Goal: Task Accomplishment & Management: Use online tool/utility

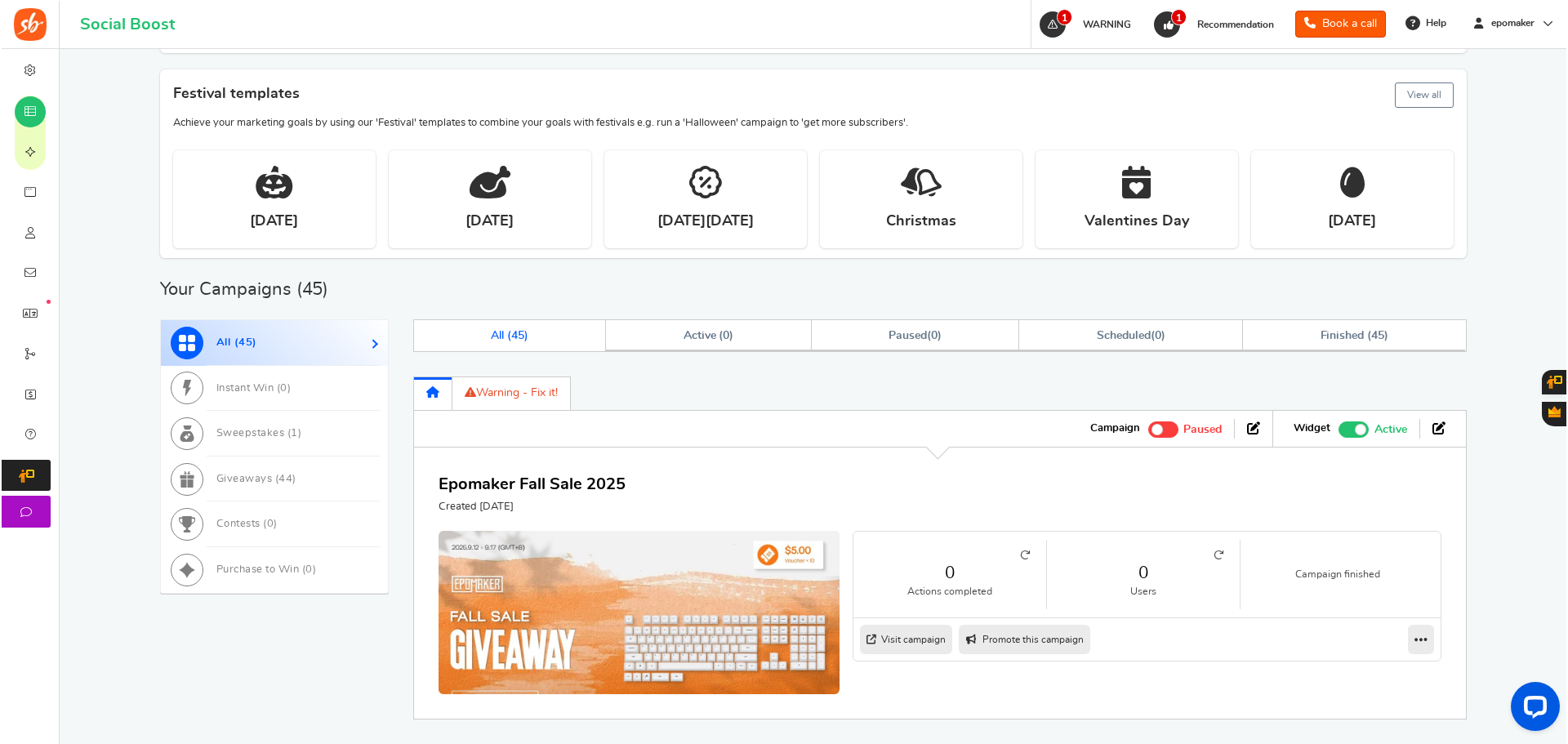
scroll to position [571, 0]
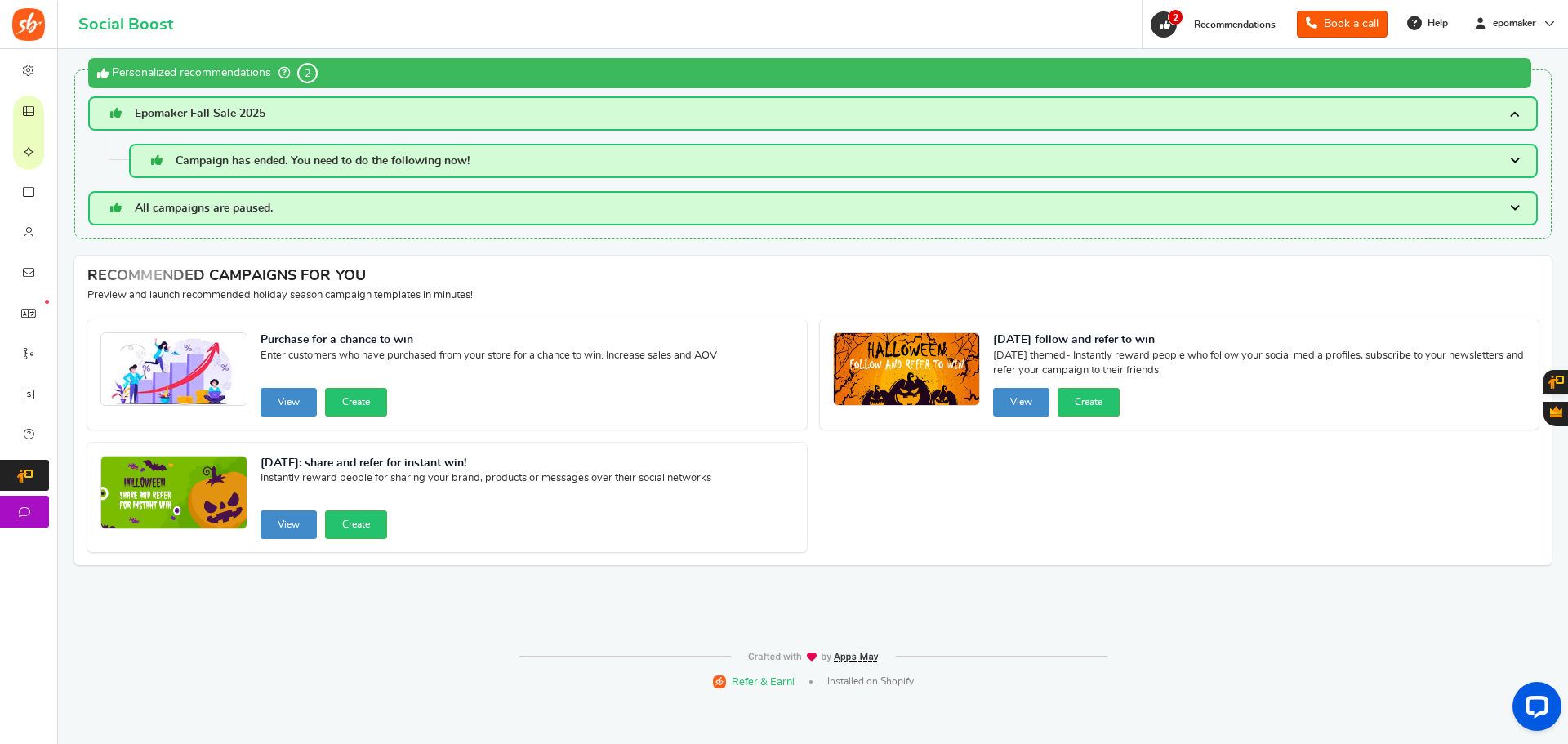
click at [610, 155] on h3 "Campaign has ended. You need to do the following now!" at bounding box center [833, 160] width 1409 height 34
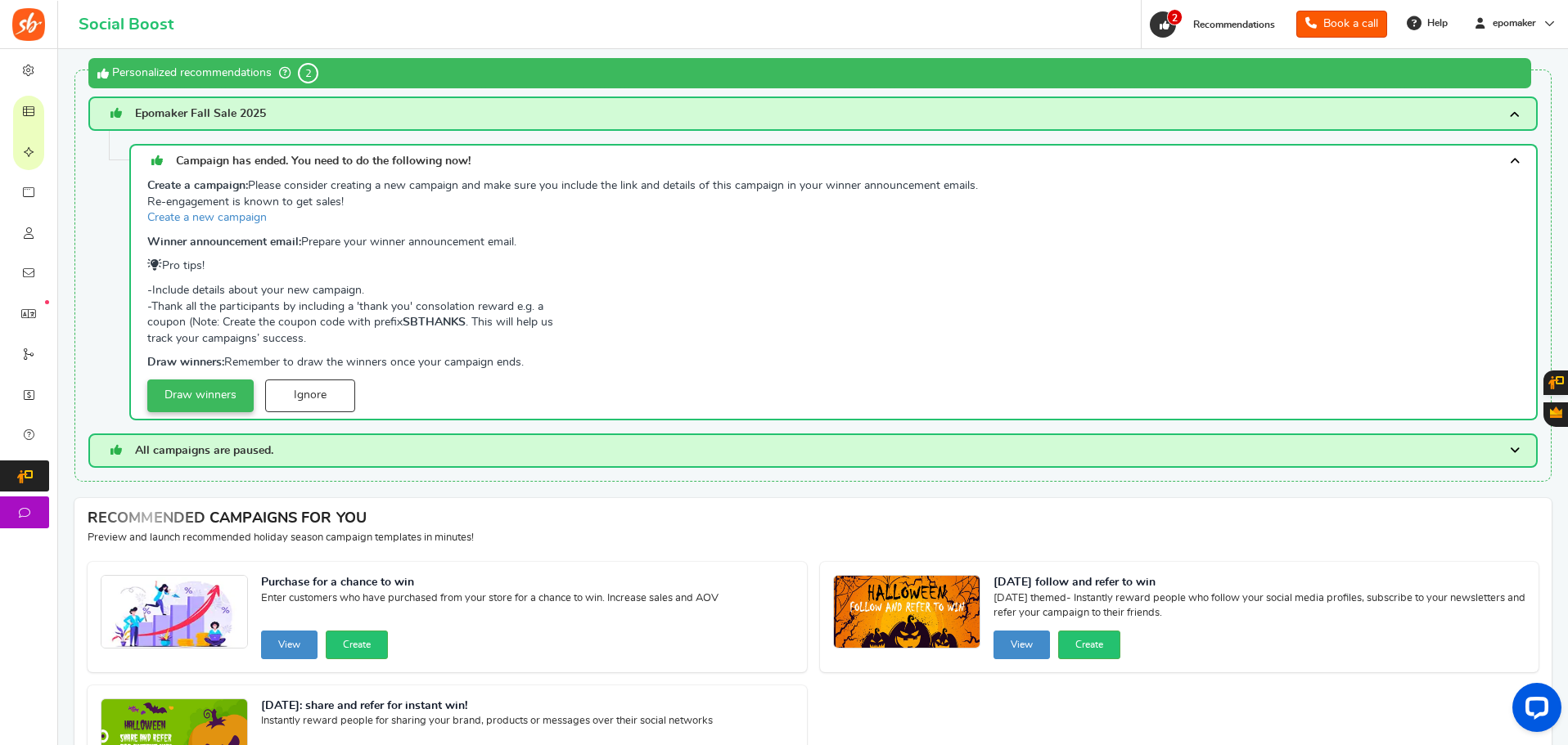
click at [209, 396] on link "Draw winners" at bounding box center [200, 395] width 106 height 32
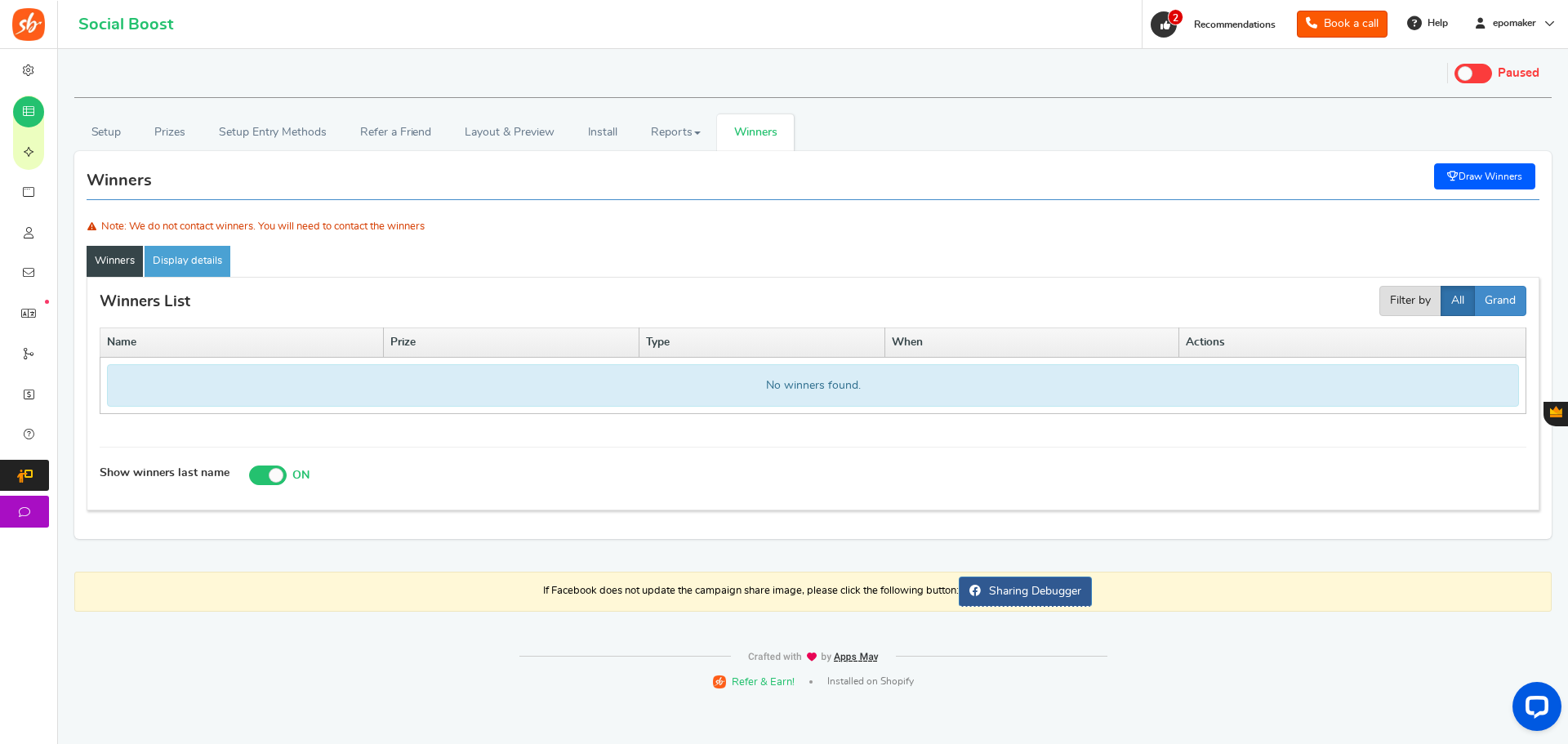
click at [1488, 174] on link "Draw Winners" at bounding box center [1484, 177] width 101 height 27
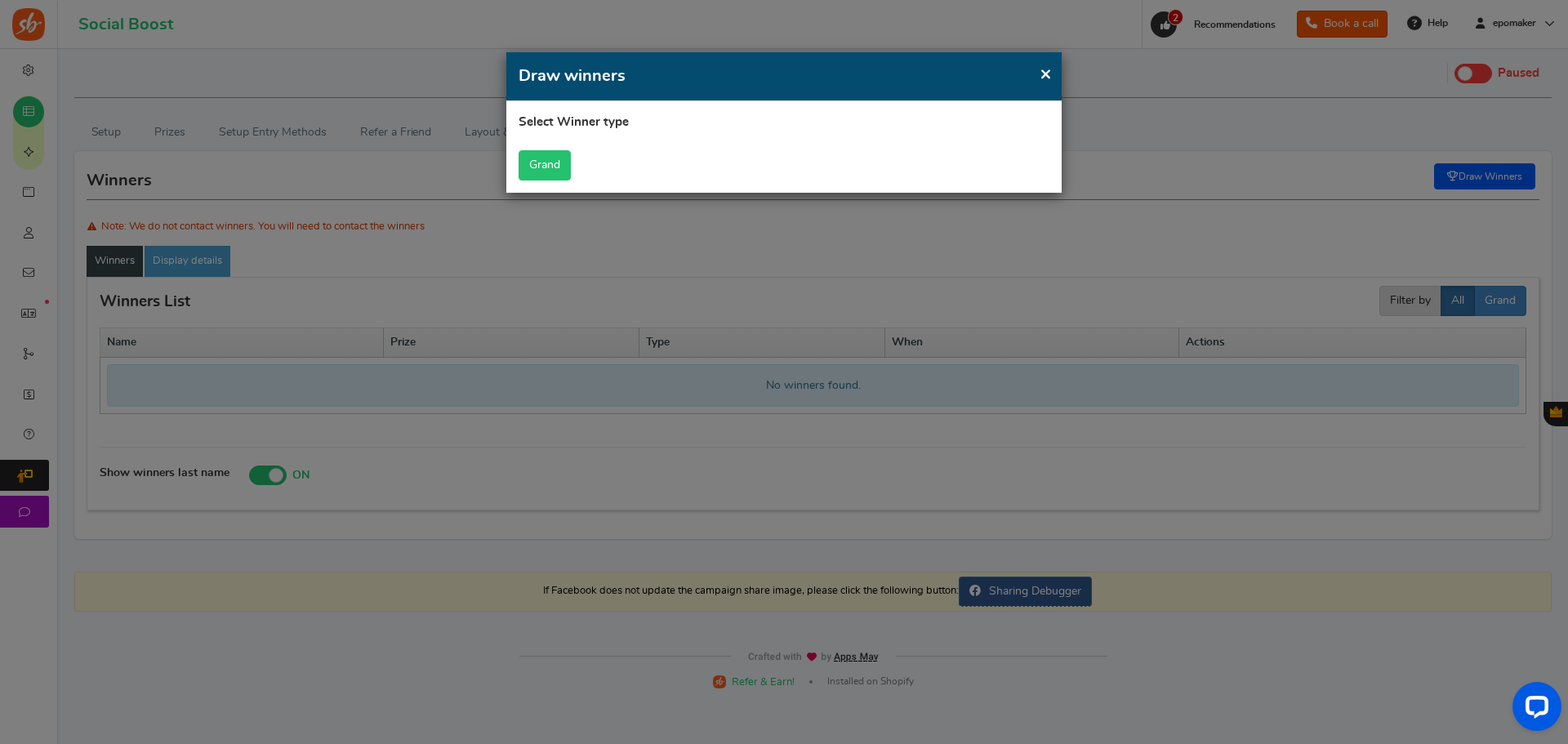
click at [547, 162] on button "Grand" at bounding box center [544, 165] width 52 height 30
select select "all"
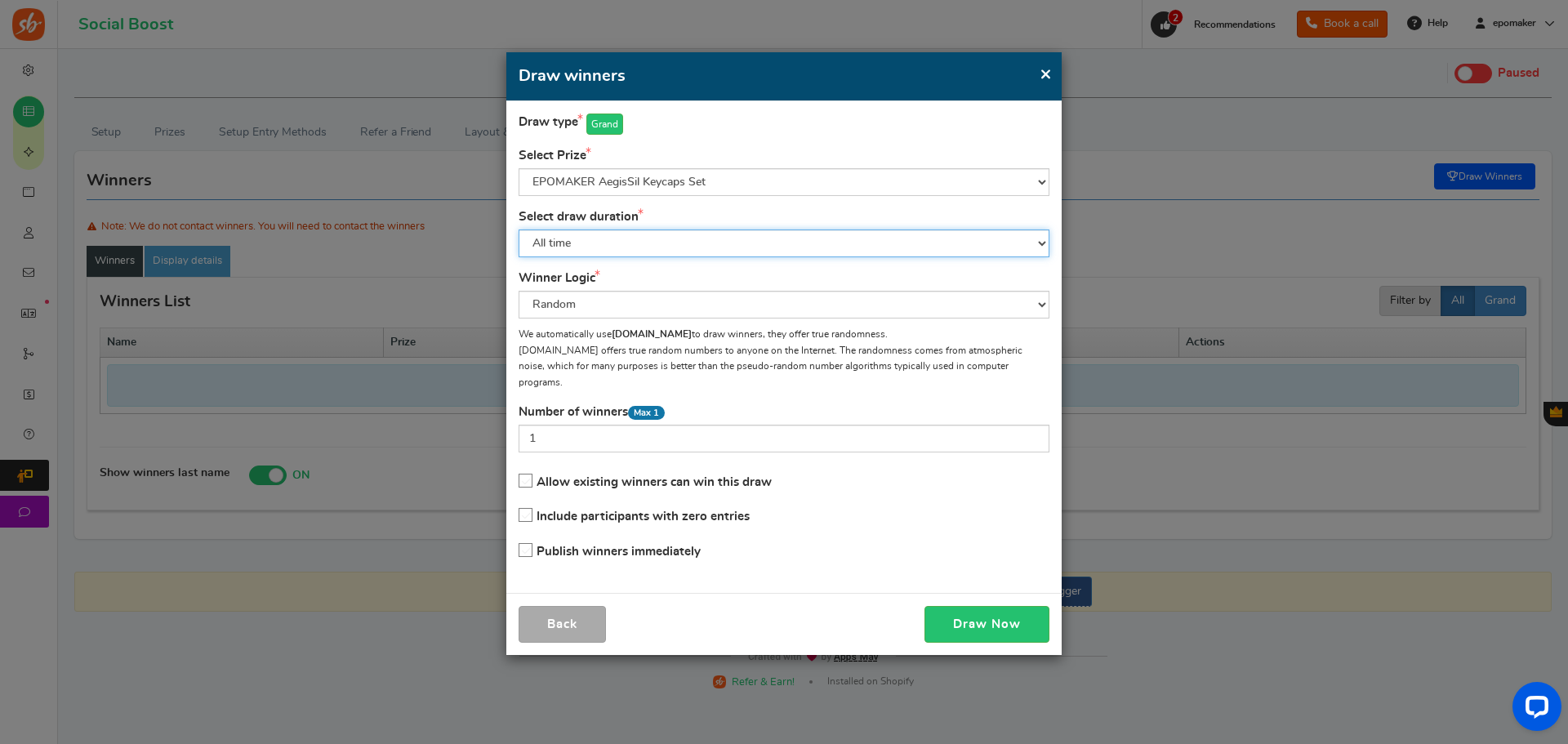
click at [865, 239] on select "All time [DATE] [DATE] The [DATE] Last 7 days This week (Sun - [DATE]) This wee…" at bounding box center [784, 243] width 531 height 27
click at [518, 230] on select "All time [DATE] [DATE] The [DATE] Last 7 days This week (Sun - [DATE]) This wee…" at bounding box center [784, 243] width 531 height 27
click at [979, 606] on button "Draw Now" at bounding box center [987, 625] width 125 height 36
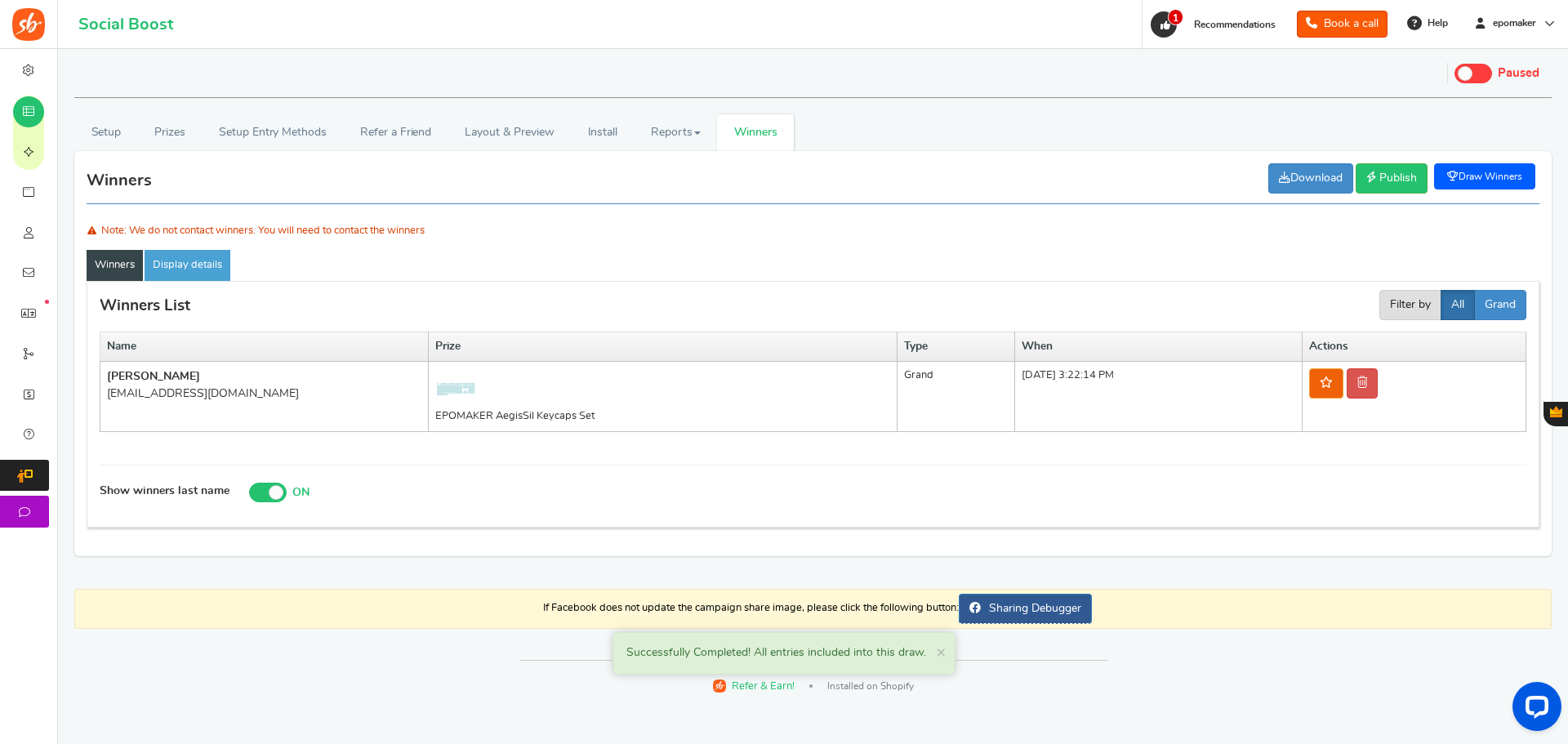
click at [1479, 179] on link "Draw Winners" at bounding box center [1484, 177] width 101 height 27
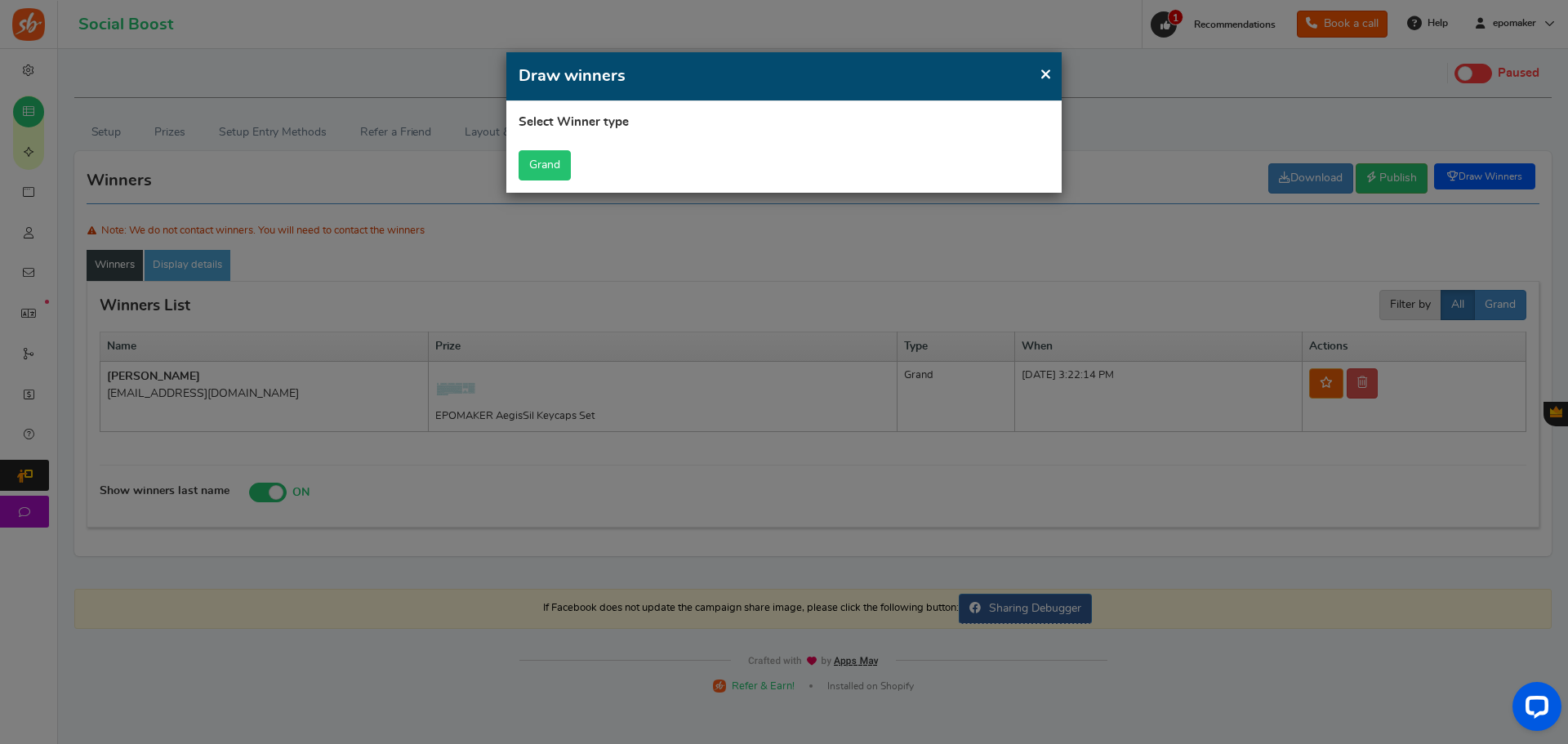
click at [540, 164] on button "Grand" at bounding box center [544, 165] width 52 height 30
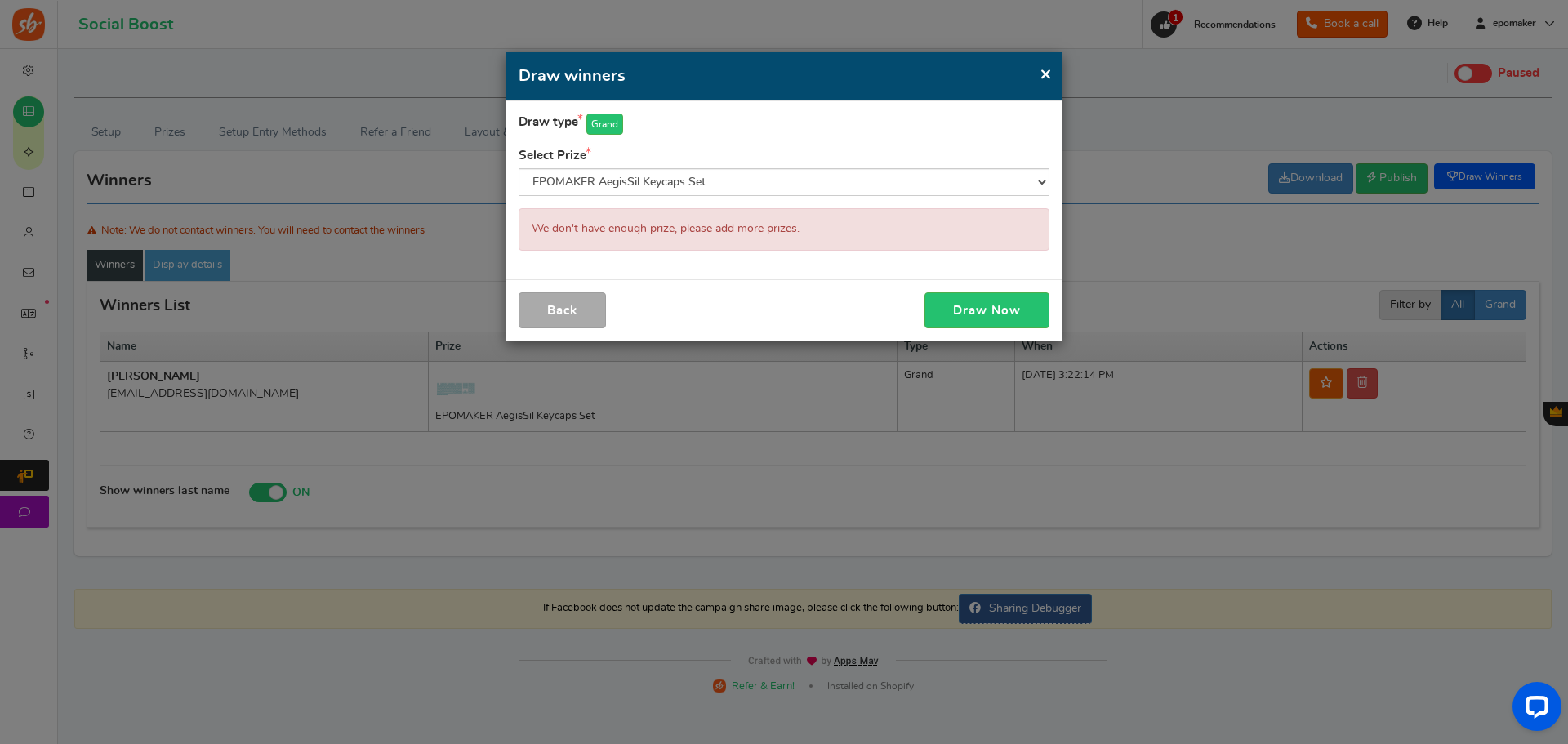
click at [1045, 75] on span "×" at bounding box center [1045, 74] width 12 height 21
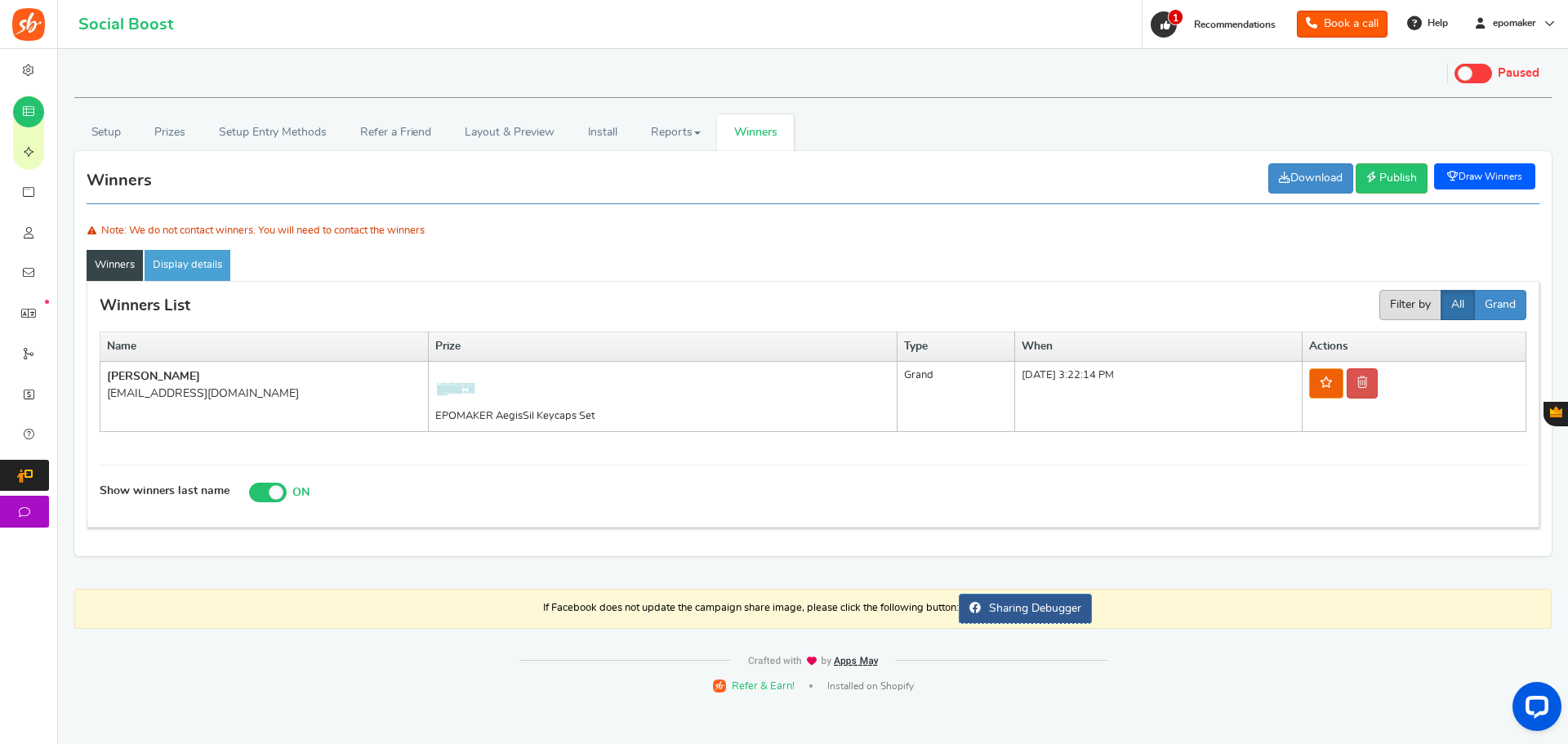
click at [1402, 304] on button "Filter by" at bounding box center [1410, 305] width 62 height 30
click at [1455, 300] on button "All" at bounding box center [1457, 305] width 34 height 30
click at [1500, 301] on button "Grand" at bounding box center [1499, 305] width 52 height 30
click at [1454, 298] on button "All" at bounding box center [1457, 305] width 34 height 30
click at [667, 140] on link "Reports" at bounding box center [676, 133] width 83 height 36
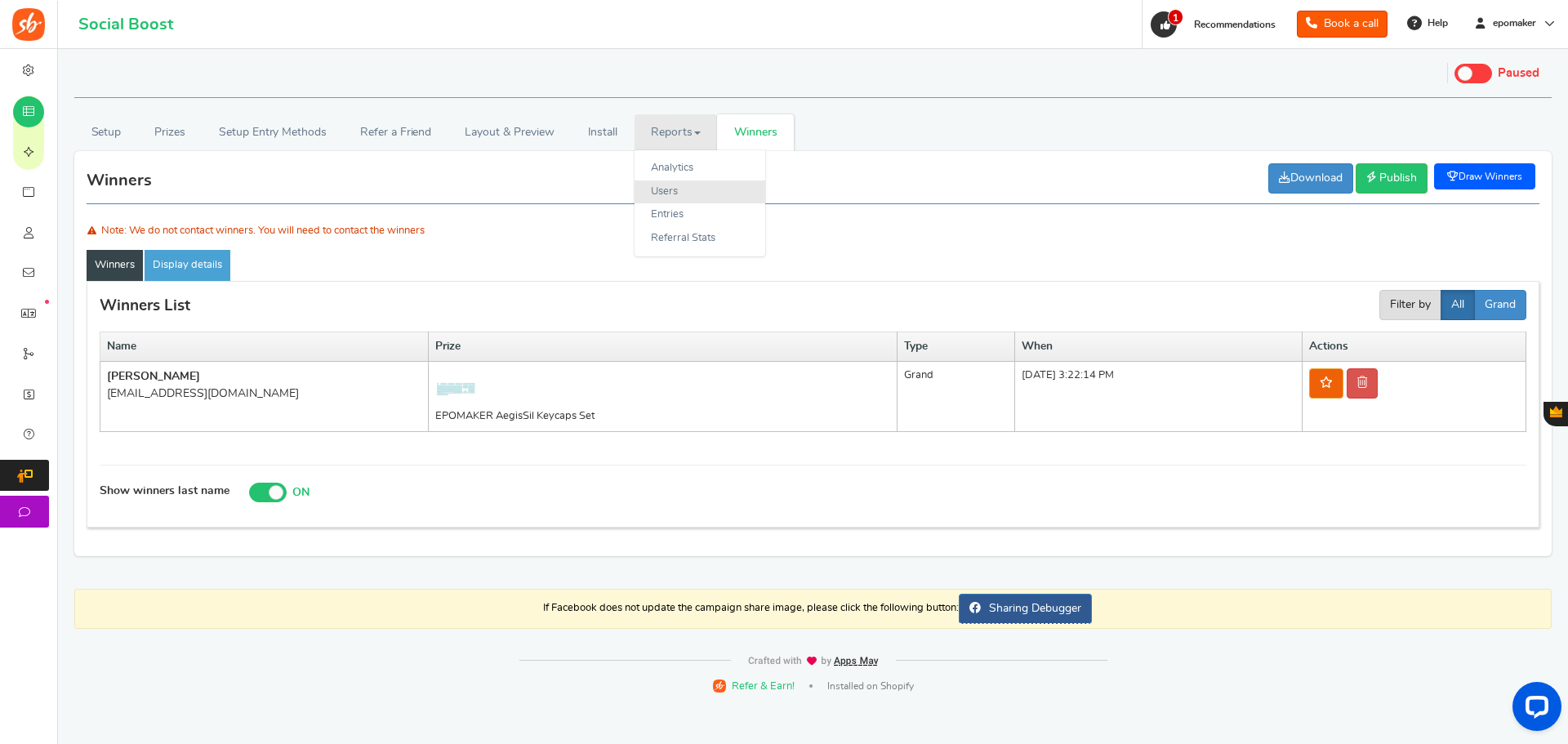
click at [709, 187] on link "Users" at bounding box center [700, 192] width 131 height 24
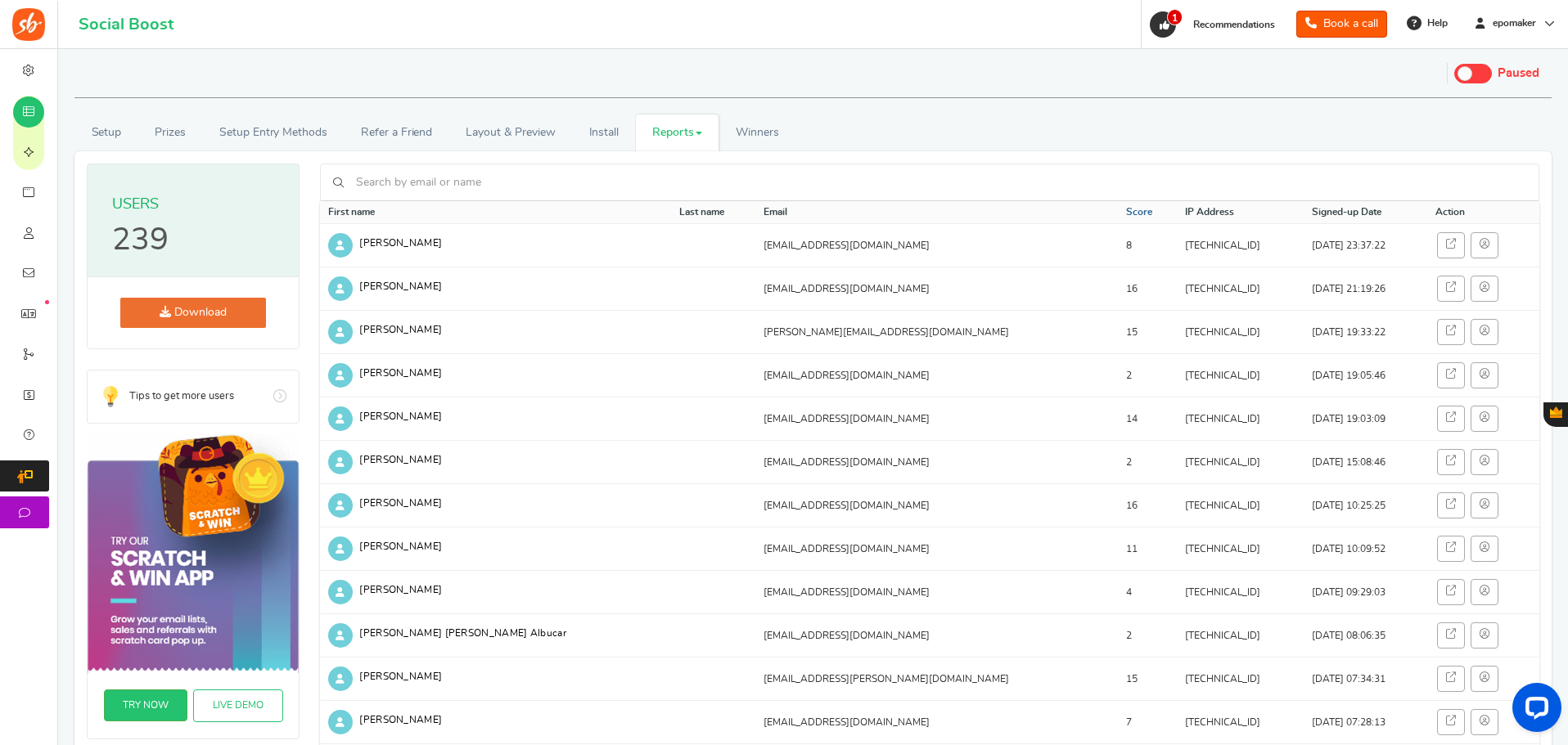
click at [1126, 208] on link "Score" at bounding box center [1139, 212] width 27 height 14
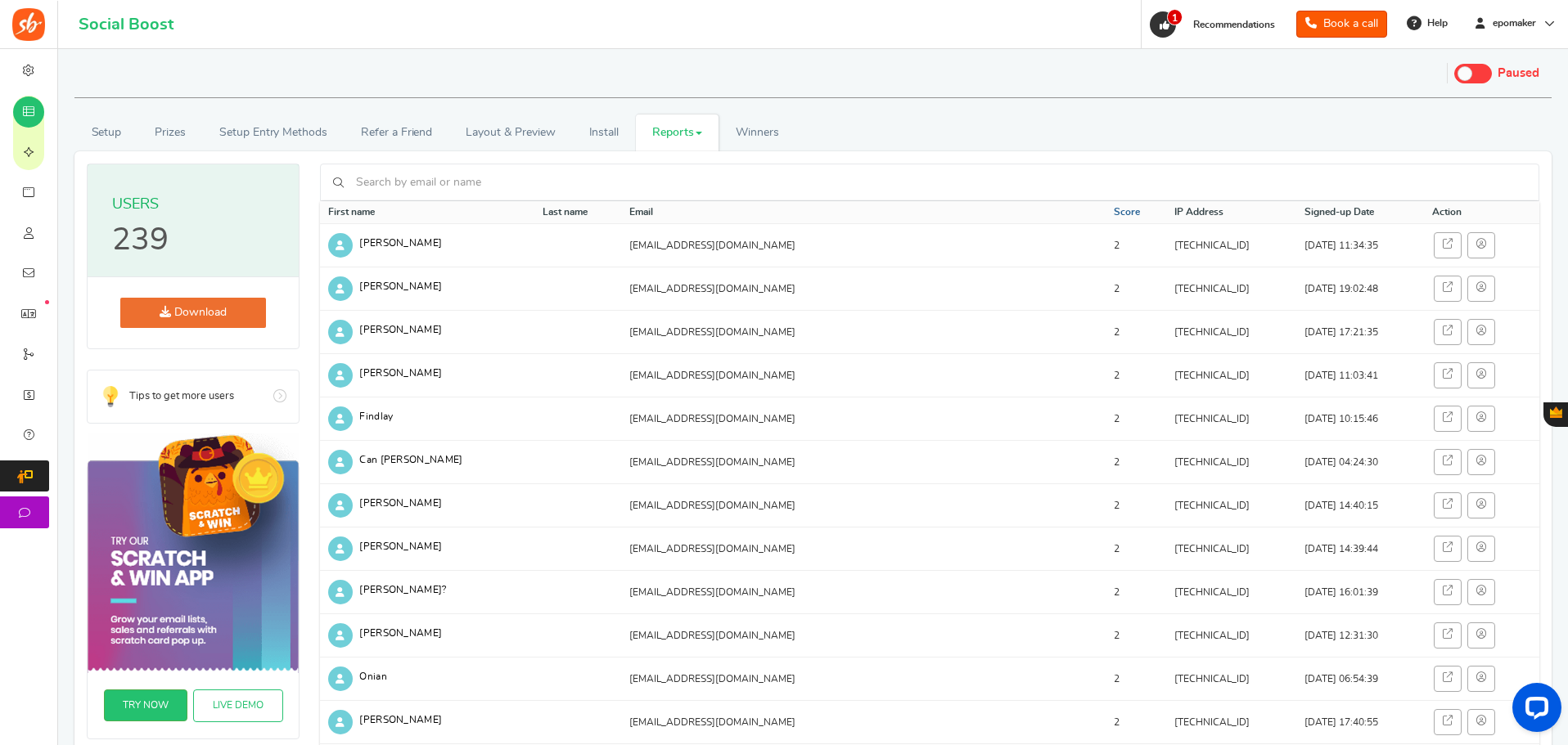
click at [1113, 213] on link "Score" at bounding box center [1127, 212] width 27 height 14
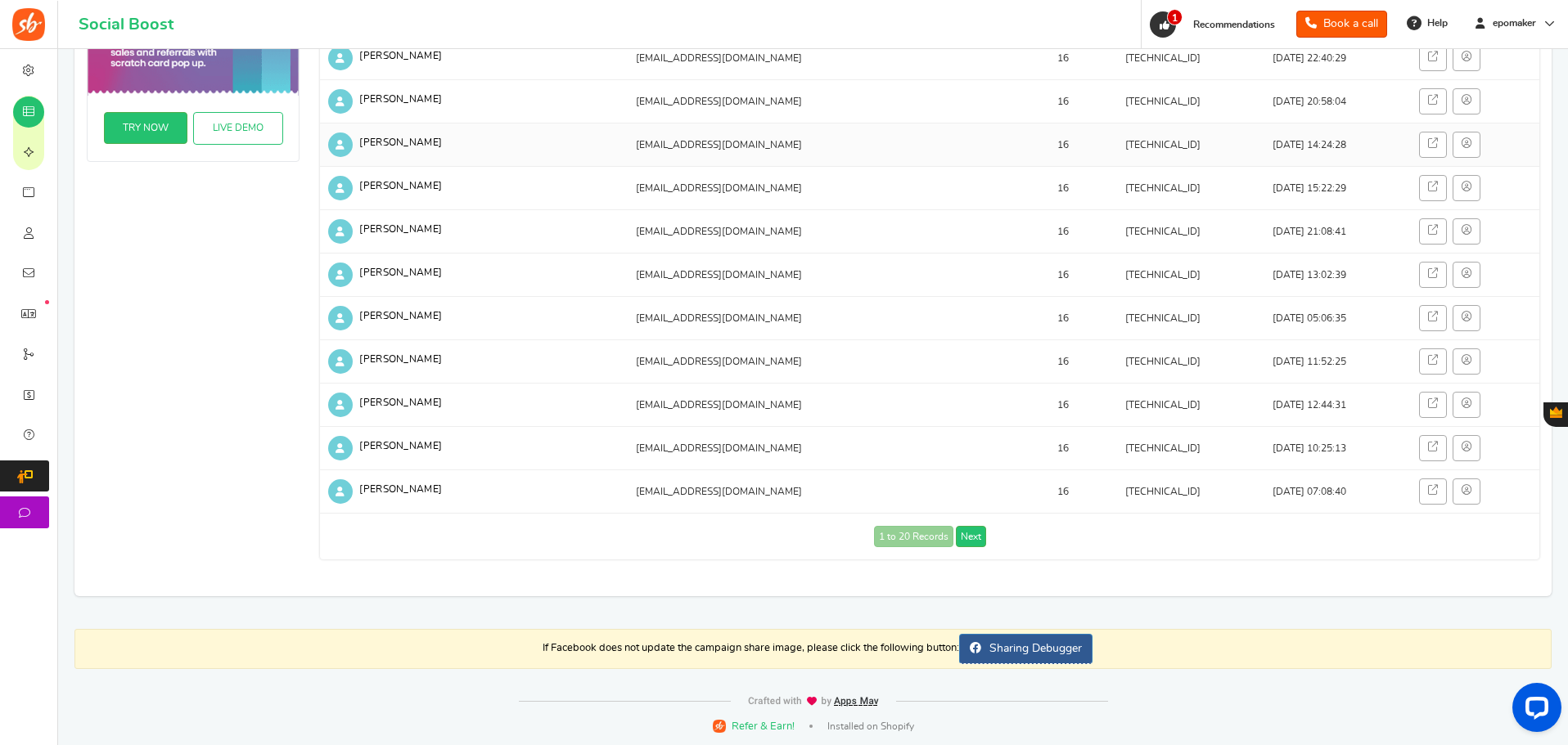
scroll to position [579, 0]
click at [974, 535] on link "Next" at bounding box center [971, 535] width 30 height 22
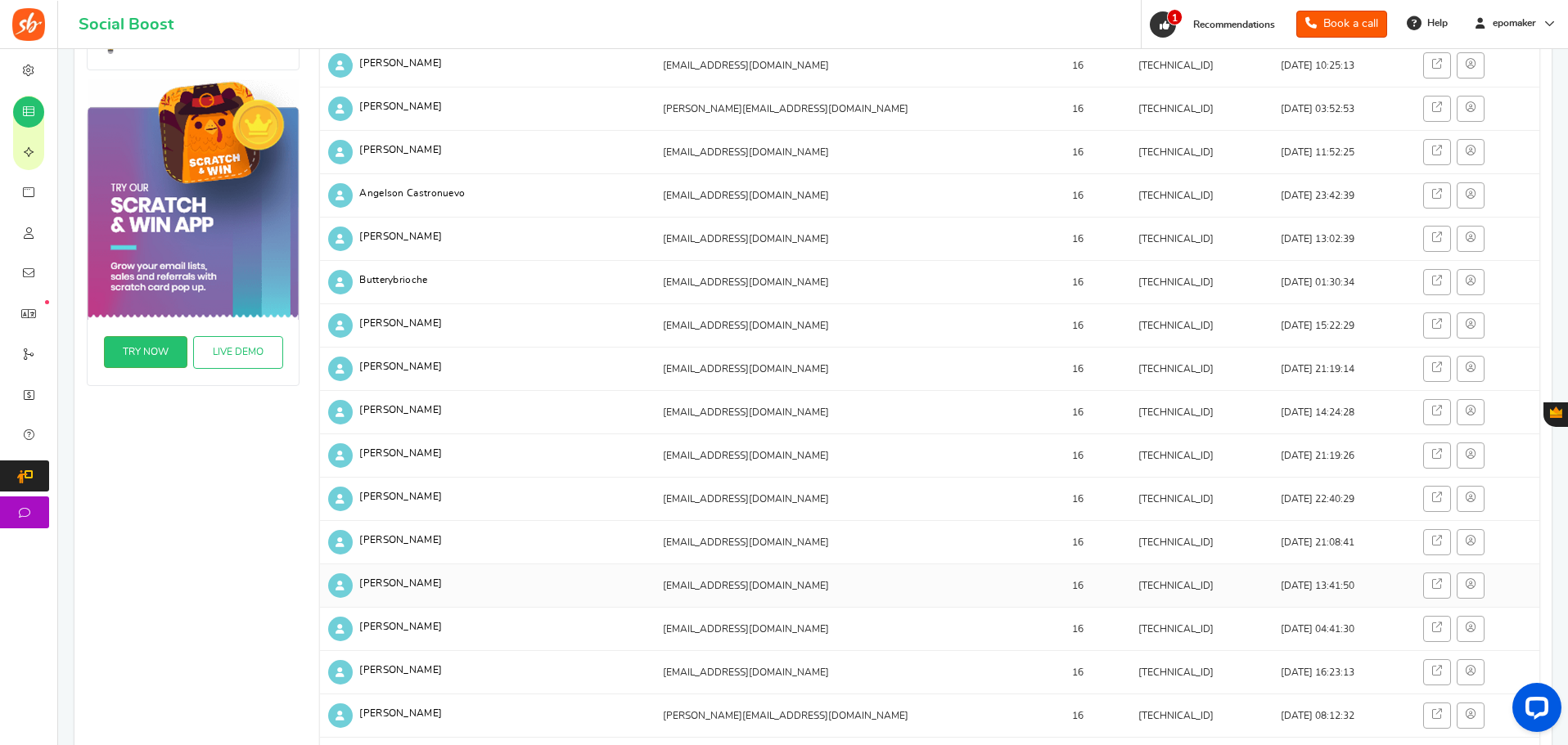
scroll to position [572, 0]
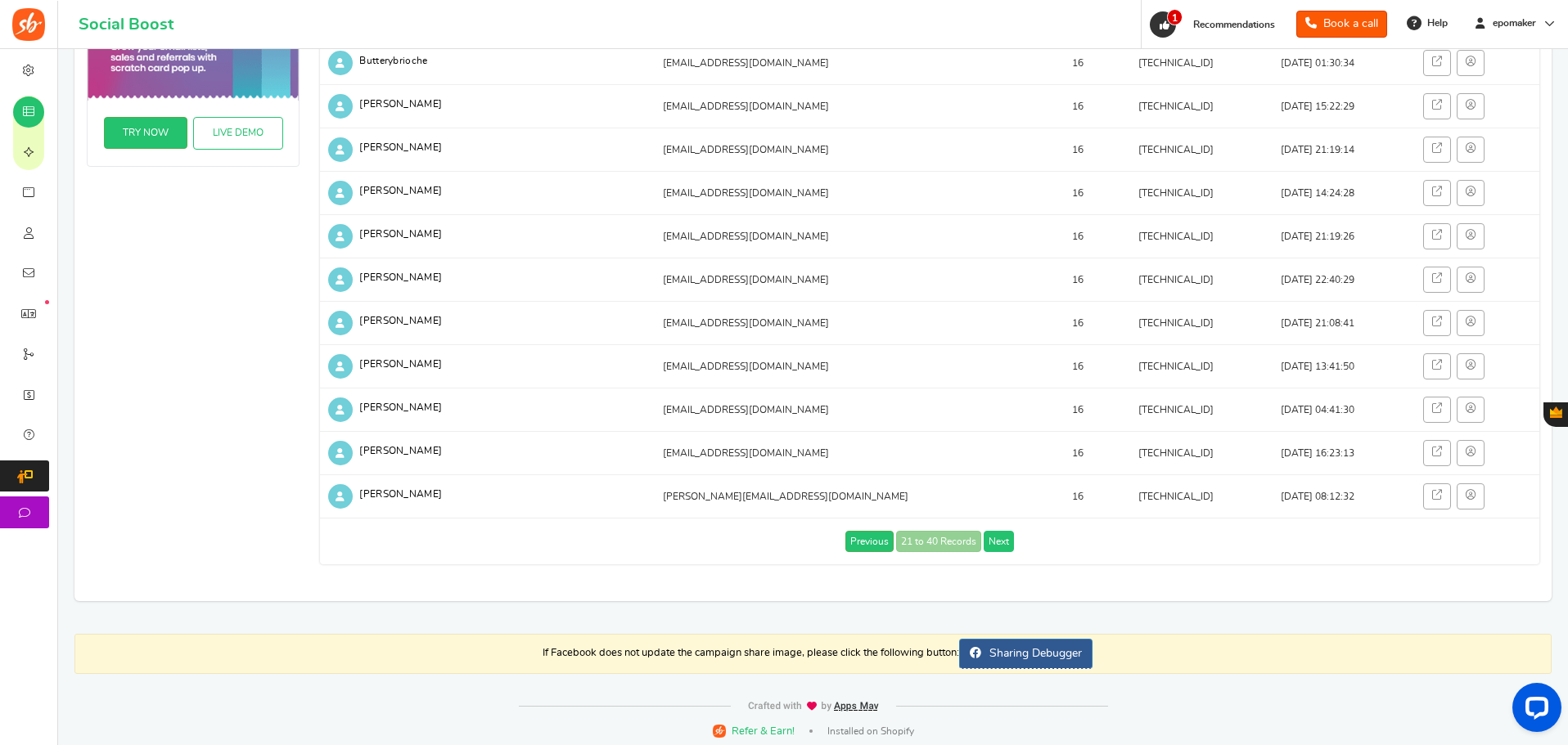
click at [1008, 541] on link "Next" at bounding box center [999, 542] width 30 height 22
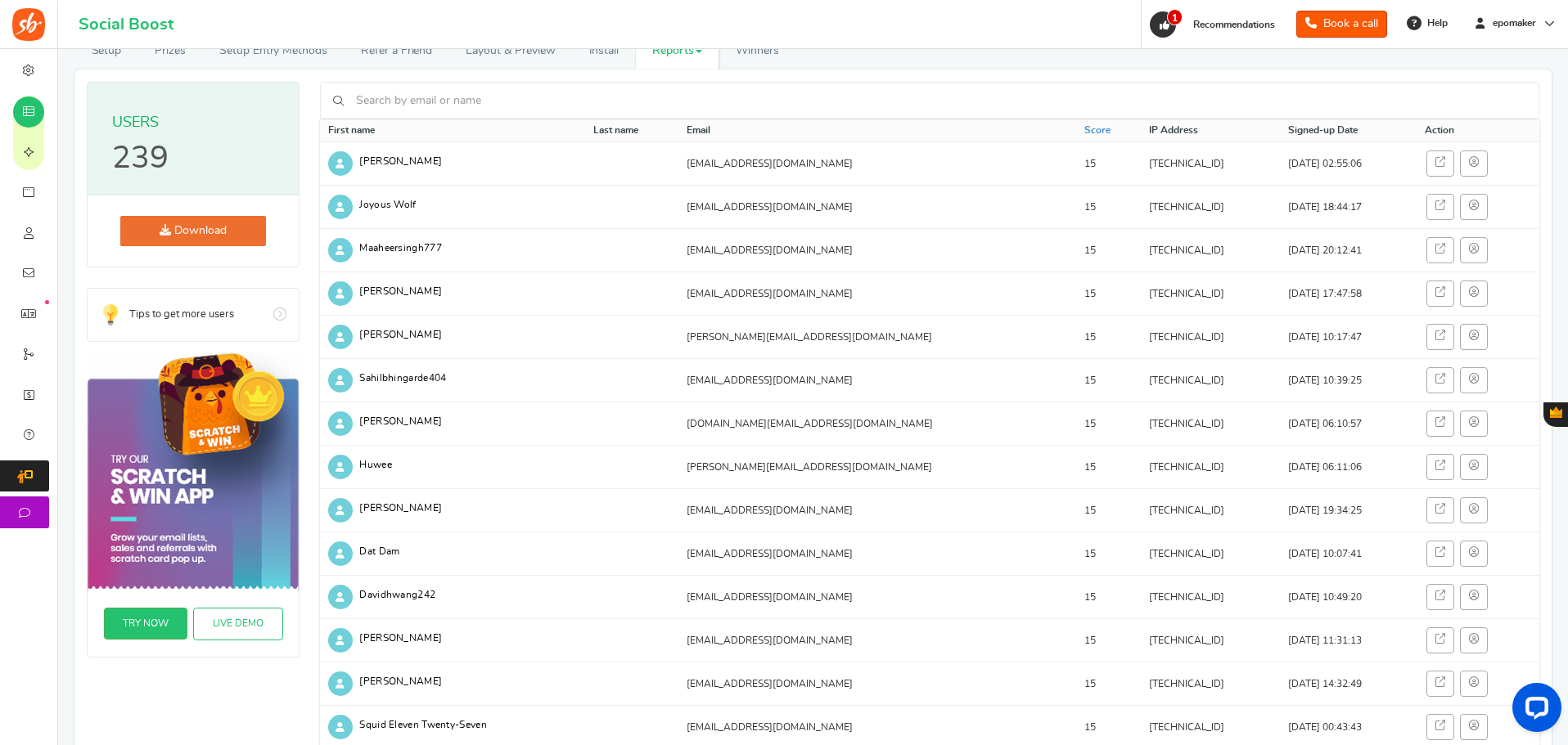
scroll to position [0, 0]
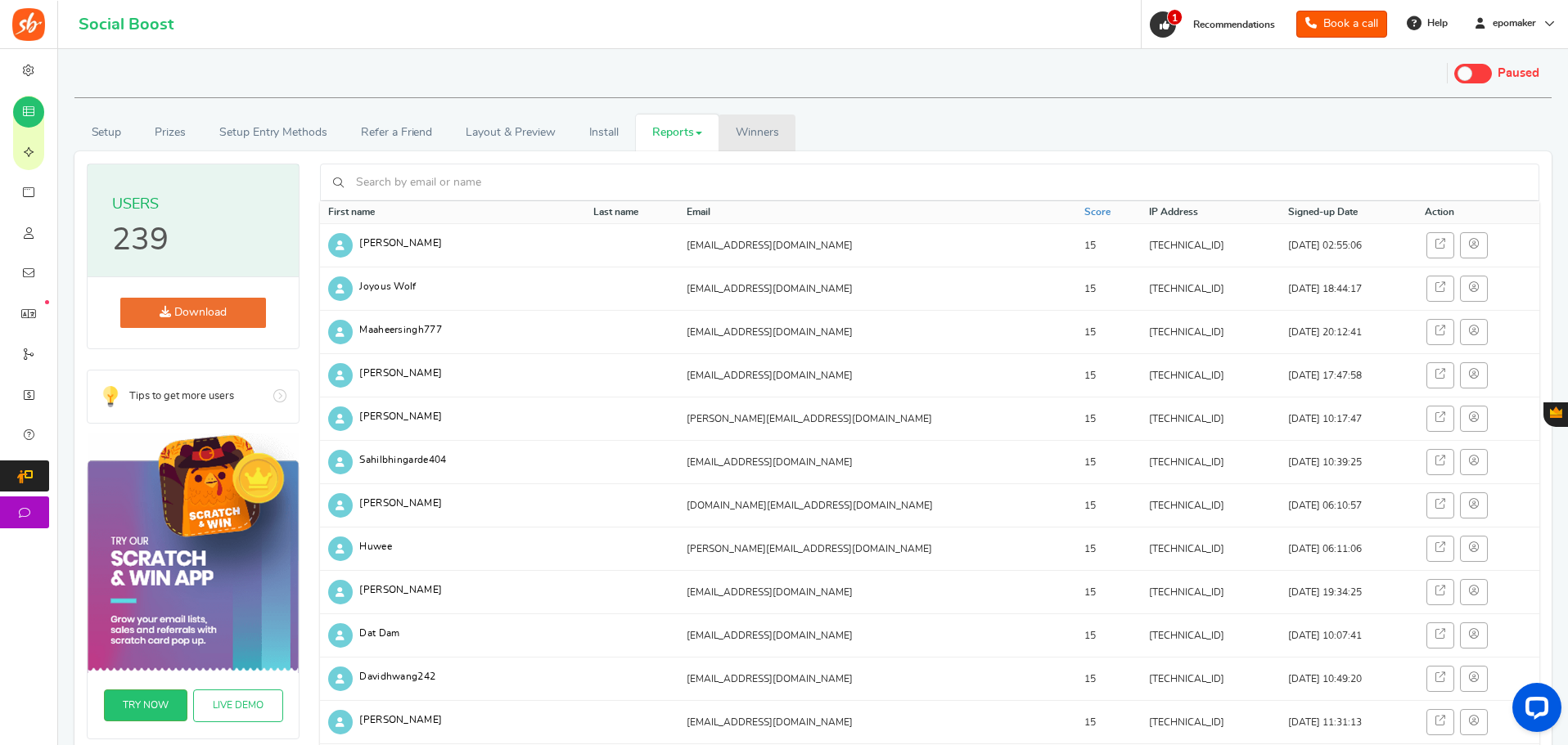
click at [768, 138] on span "Winners" at bounding box center [757, 133] width 43 height 12
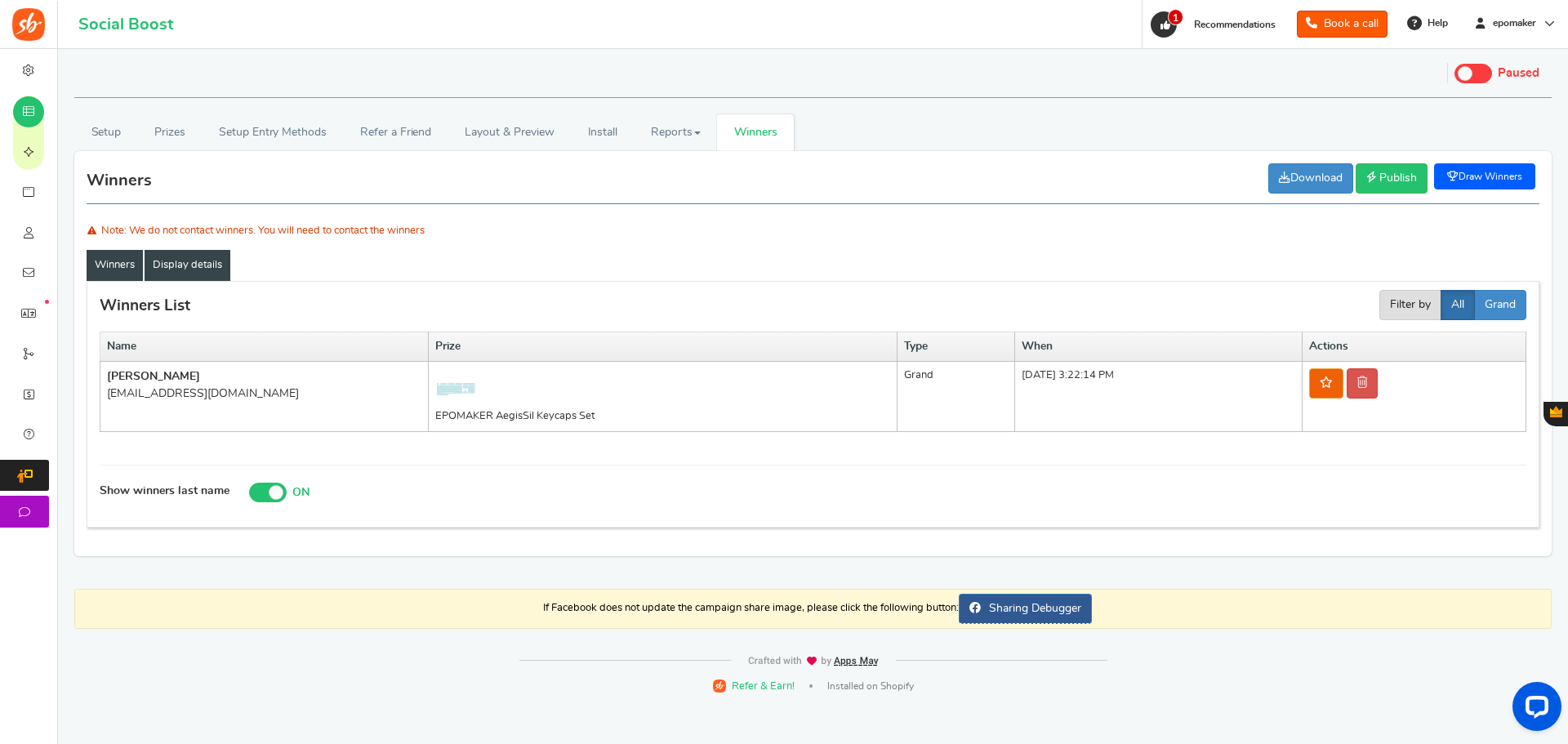
click at [191, 268] on link "Display details" at bounding box center [187, 265] width 85 height 31
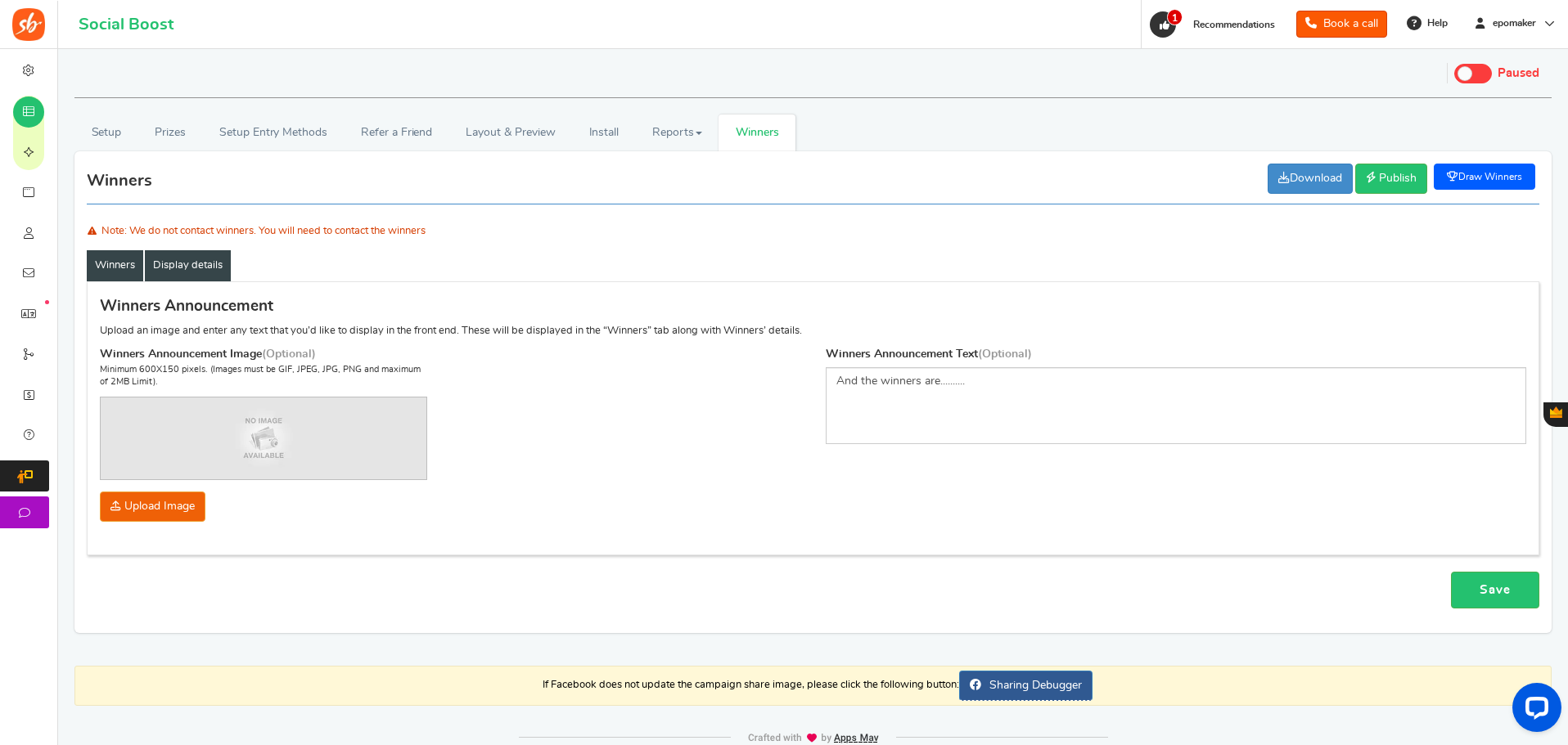
click at [104, 255] on link "Winners" at bounding box center [115, 265] width 57 height 31
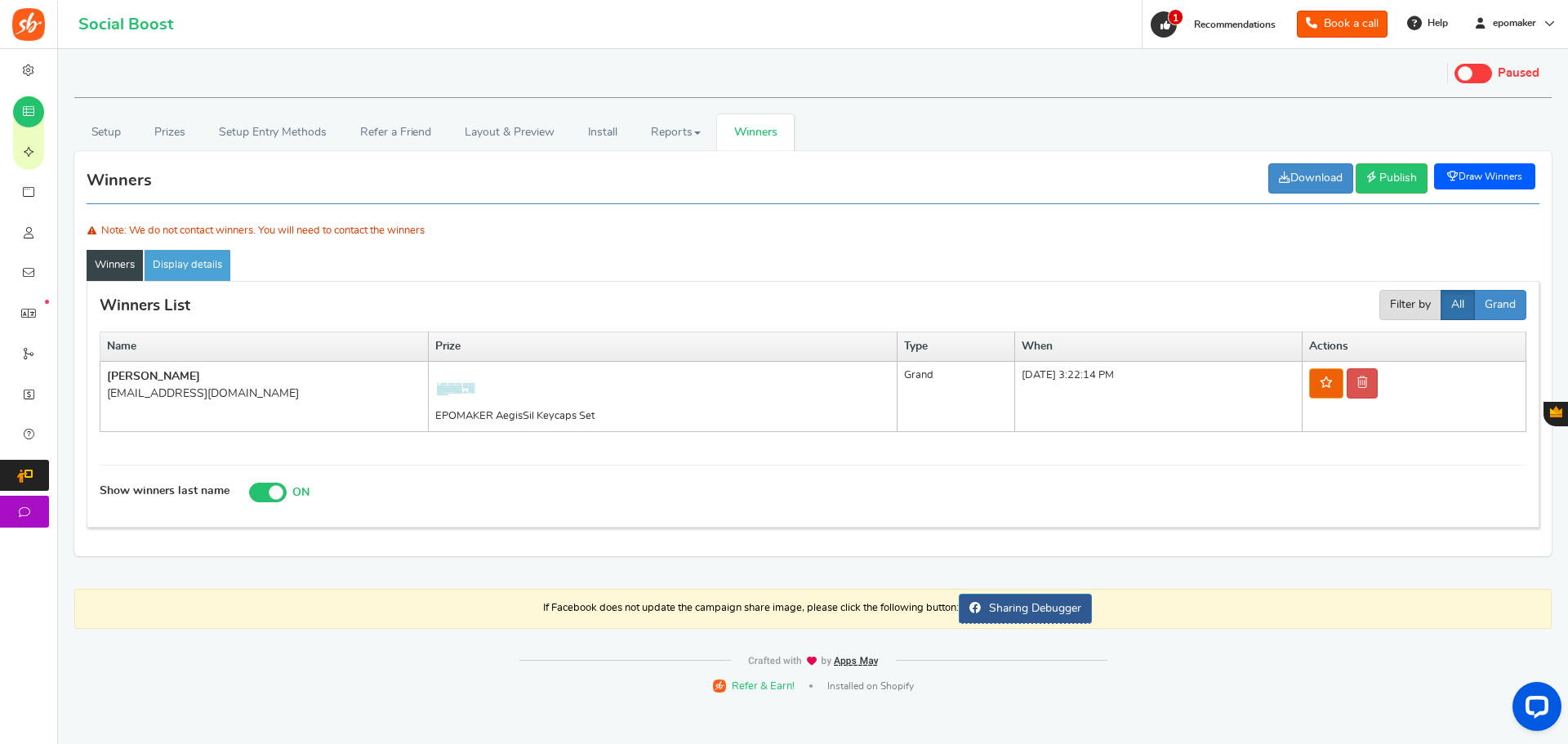
click at [1492, 177] on link "Draw Winners" at bounding box center [1484, 177] width 101 height 27
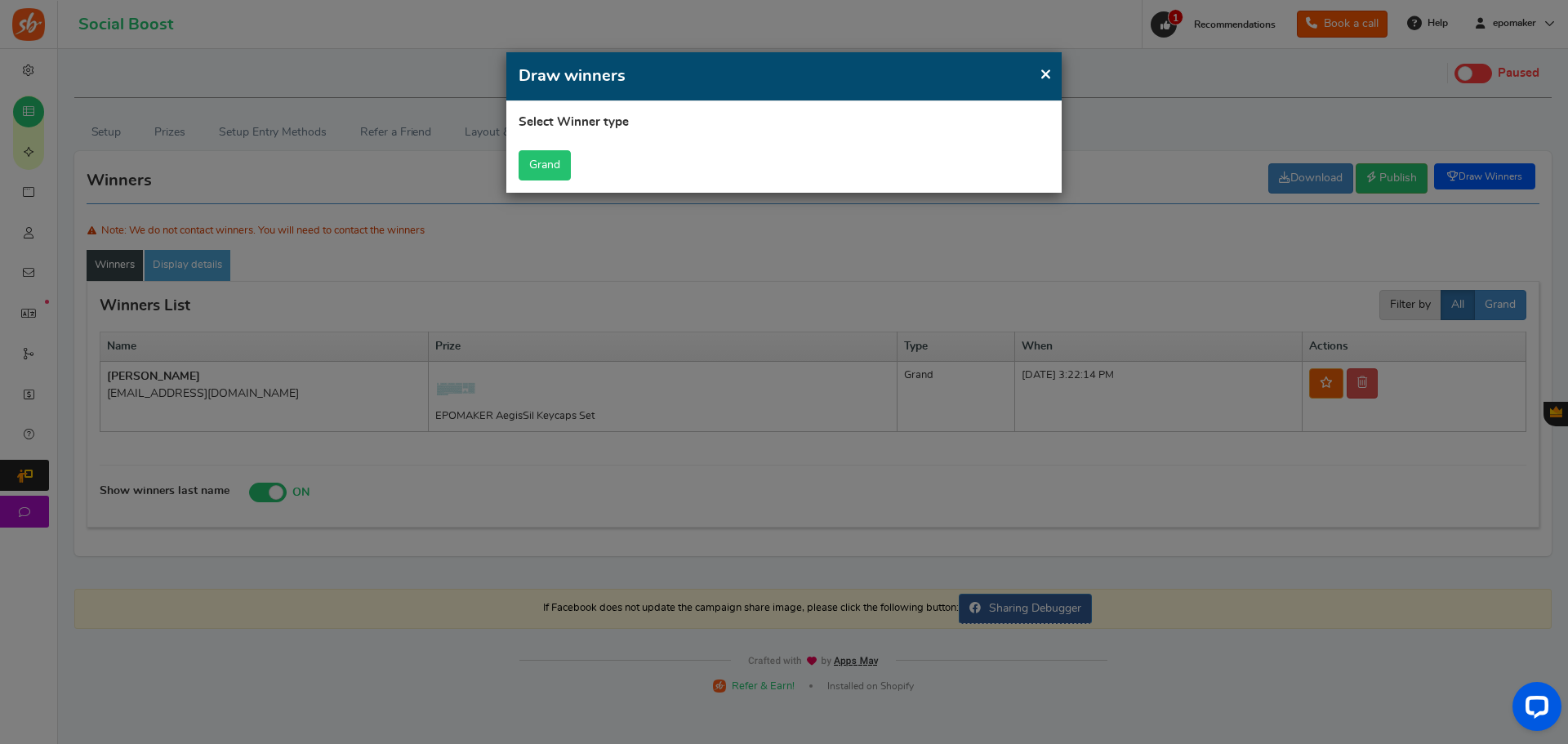
click at [548, 164] on button "Grand" at bounding box center [544, 165] width 52 height 30
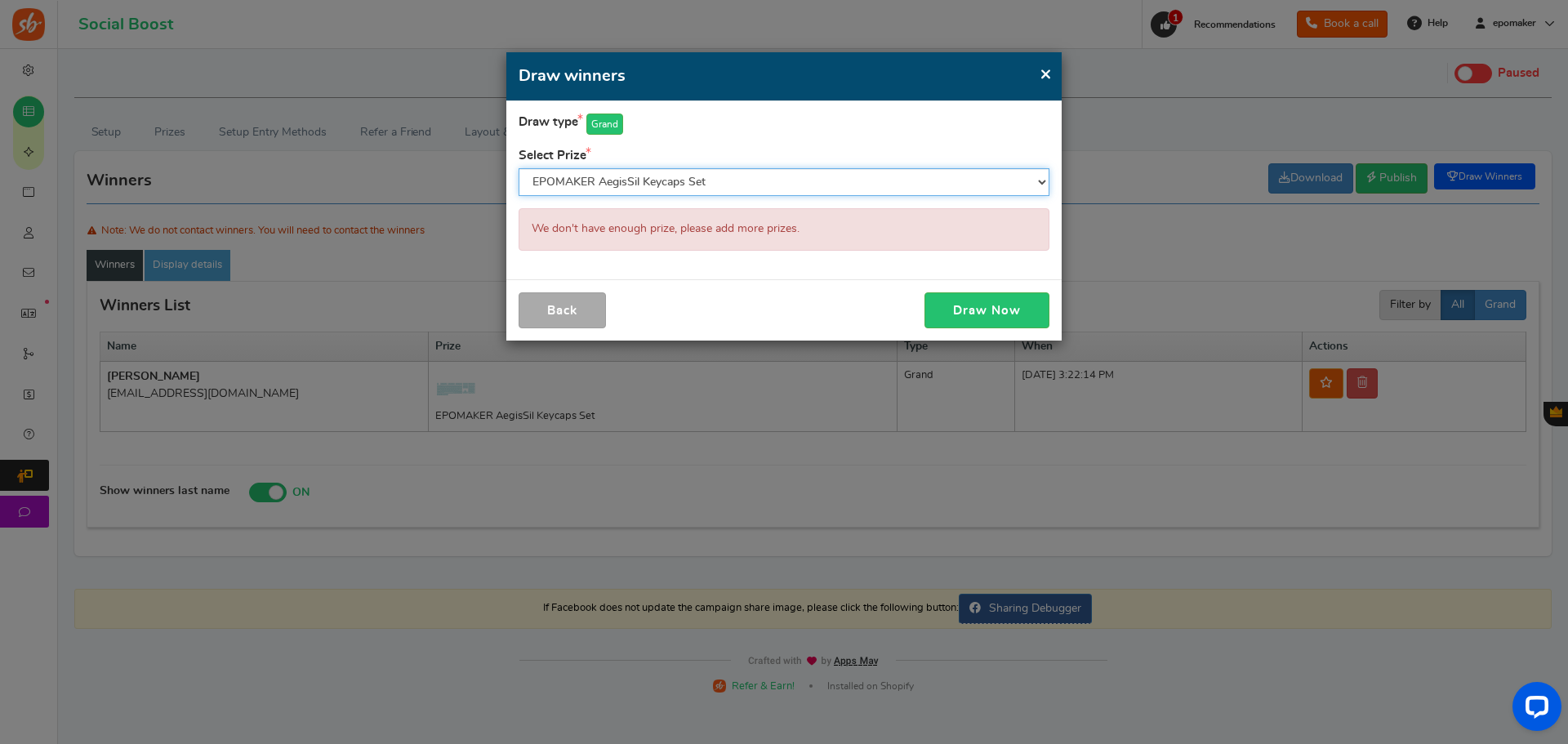
click at [786, 182] on select "EPOMAKER AegisSil Keycaps Set $5 voucher" at bounding box center [784, 182] width 531 height 27
select select "26756"
click at [518, 168] on select "EPOMAKER AegisSil Keycaps Set $5 voucher" at bounding box center [784, 182] width 531 height 27
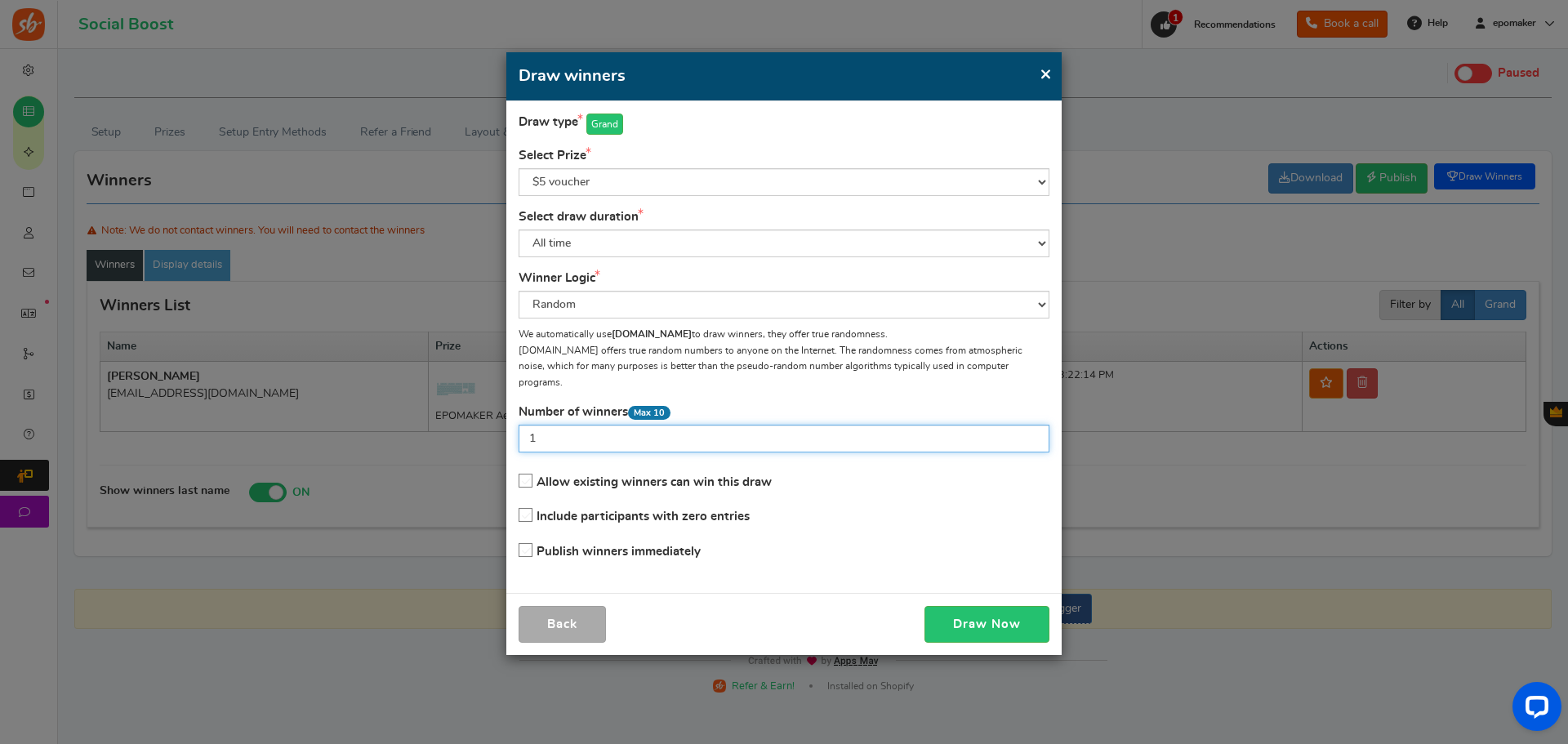
click at [548, 428] on input "1" at bounding box center [784, 438] width 531 height 27
type input "10"
drag, startPoint x: 984, startPoint y: 601, endPoint x: 916, endPoint y: 576, distance: 72.4
click at [984, 606] on button "Draw Now" at bounding box center [987, 625] width 125 height 36
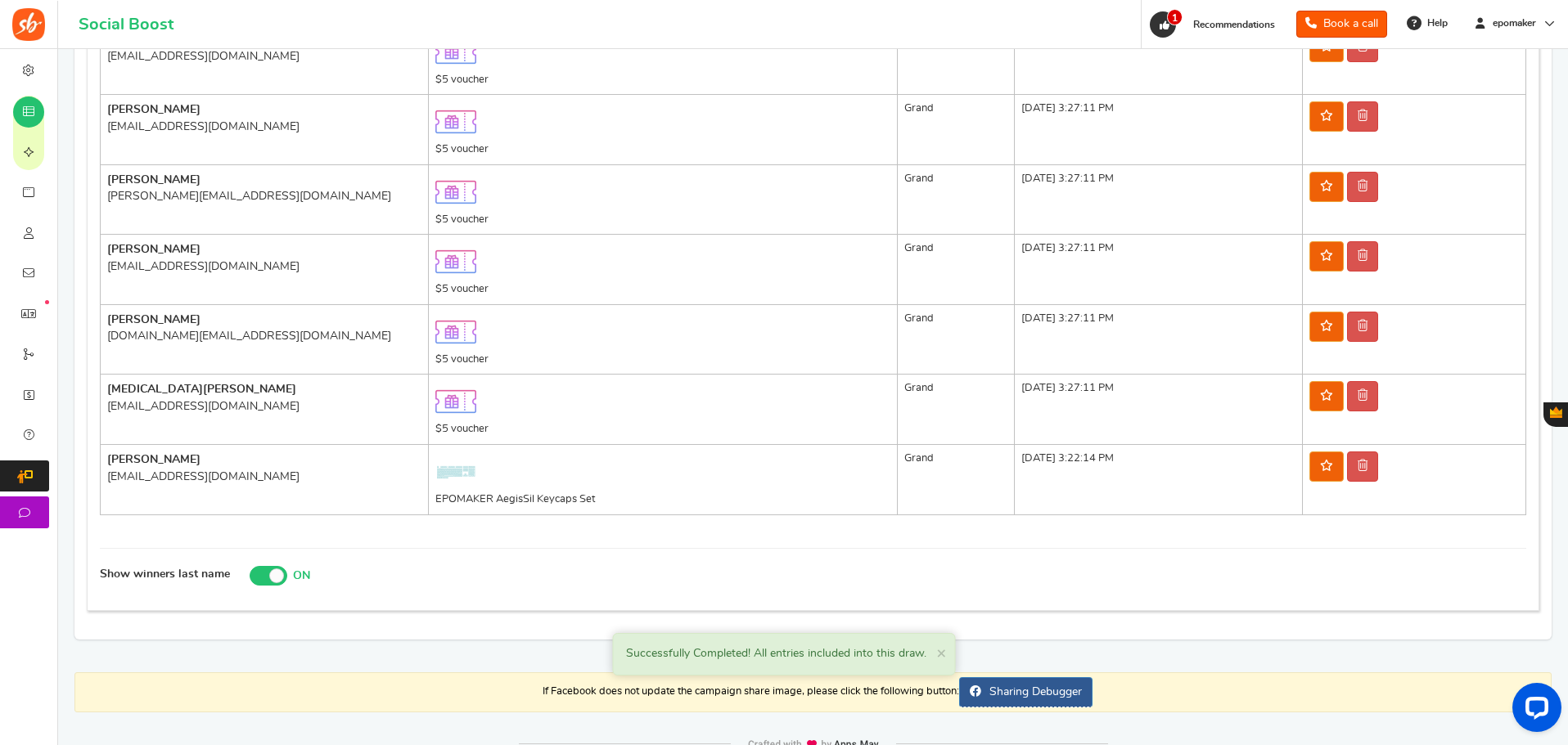
scroll to position [581, 0]
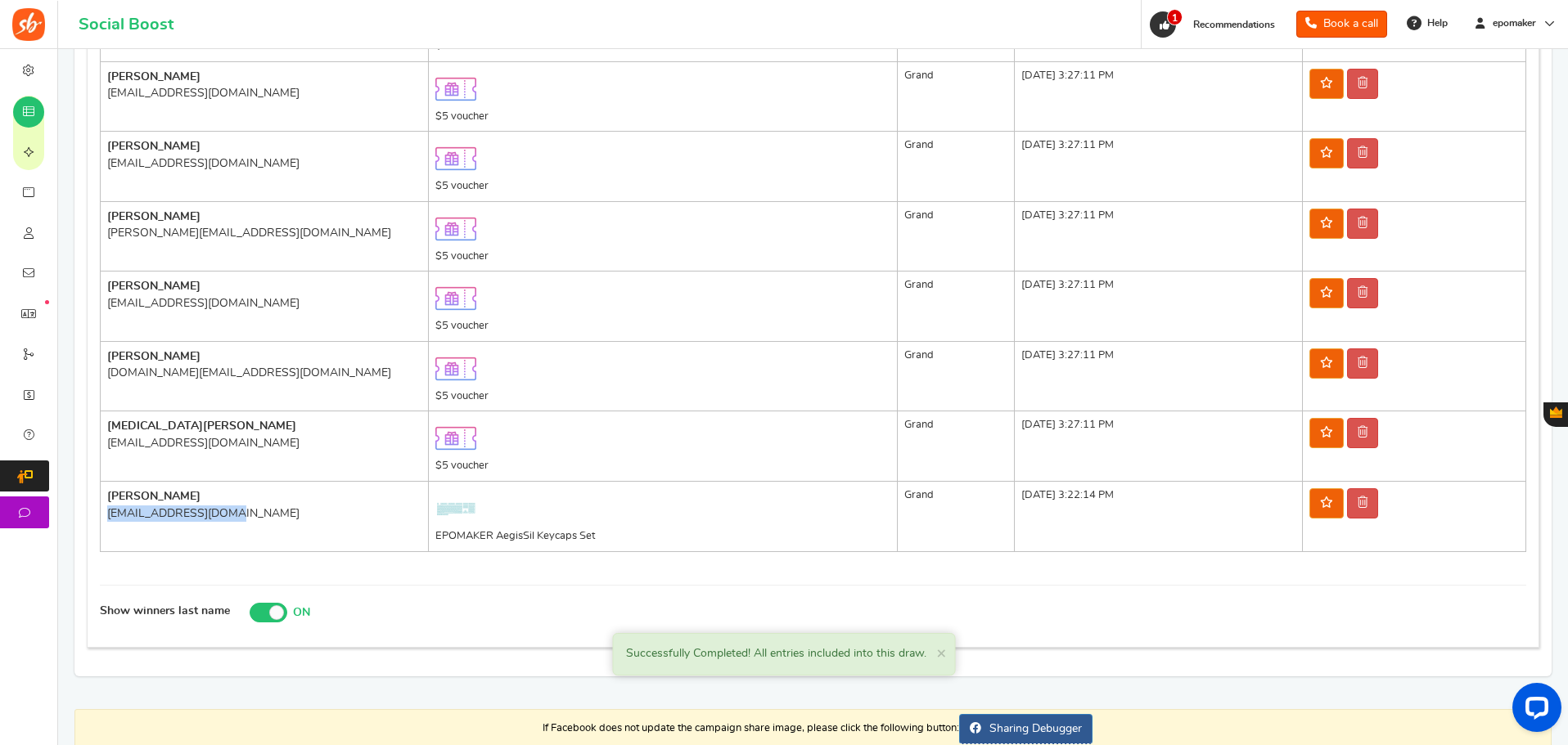
drag, startPoint x: 108, startPoint y: 513, endPoint x: 233, endPoint y: 510, distance: 125.0
click at [233, 510] on div "[EMAIL_ADDRESS][DOMAIN_NAME]" at bounding box center [264, 514] width 314 height 17
copy div "[EMAIL_ADDRESS][DOMAIN_NAME]"
drag, startPoint x: 436, startPoint y: 535, endPoint x: 600, endPoint y: 530, distance: 164.1
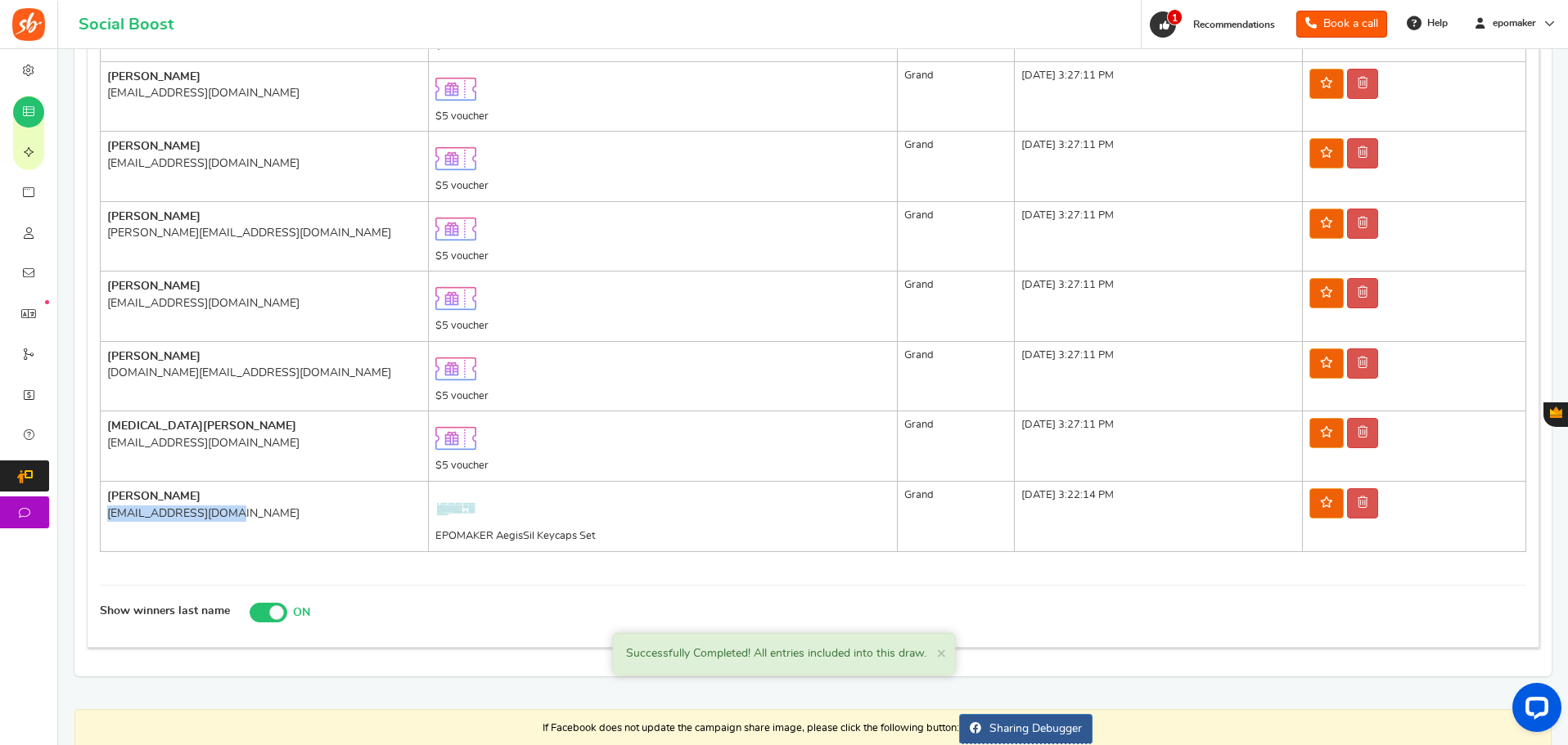
click at [600, 530] on td "EPOMAKER AegisSil Keycaps Set" at bounding box center [662, 517] width 469 height 71
copy td "EPOMAKER AegisSil Keycaps Set"
drag, startPoint x: 108, startPoint y: 493, endPoint x: 140, endPoint y: 495, distance: 32.1
click at [140, 495] on b "[PERSON_NAME]" at bounding box center [154, 497] width 93 height 12
copy b "[PERSON_NAME]"
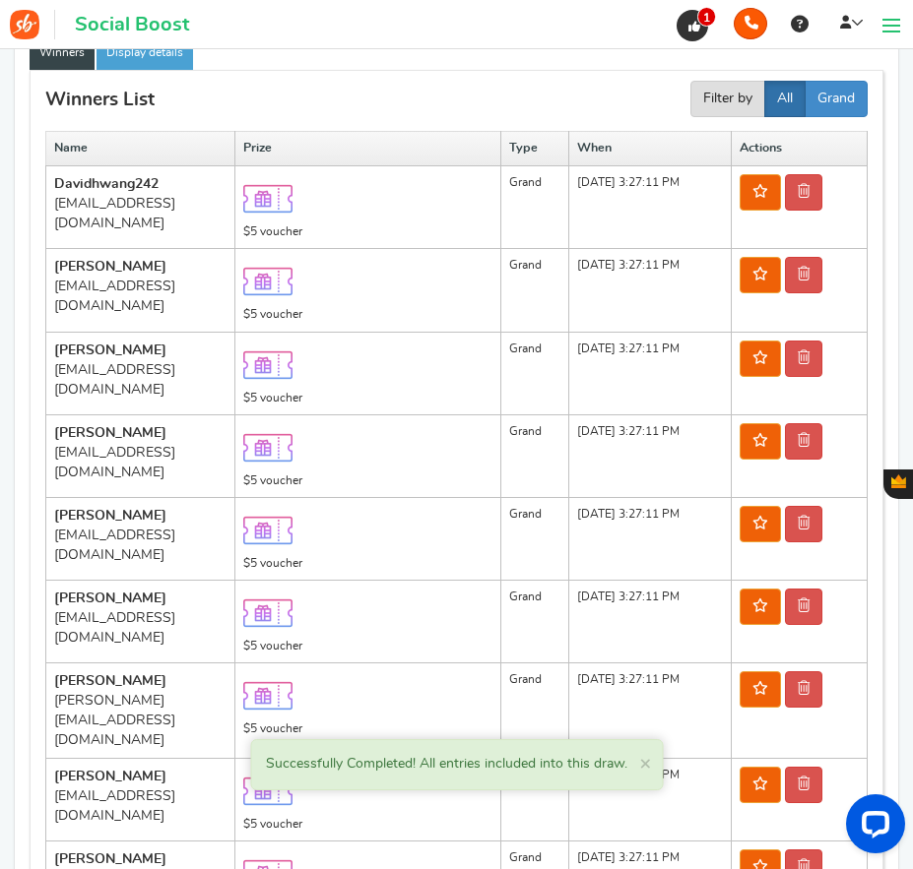
scroll to position [394, 0]
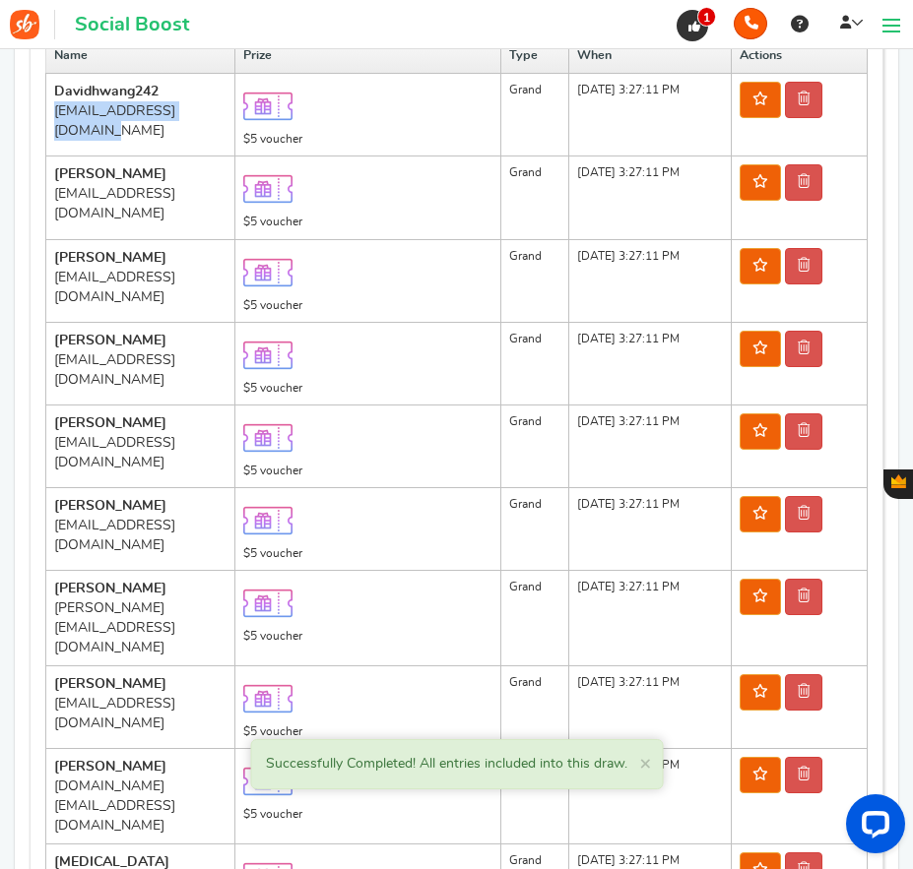
drag, startPoint x: 56, startPoint y: 111, endPoint x: 226, endPoint y: 107, distance: 170.4
click at [226, 107] on div "[EMAIL_ADDRESS][DOMAIN_NAME]" at bounding box center [140, 120] width 172 height 39
copy div "[EMAIL_ADDRESS][DOMAIN_NAME]"
drag, startPoint x: 55, startPoint y: 191, endPoint x: 237, endPoint y: 184, distance: 182.3
click at [226, 184] on div "[EMAIL_ADDRESS][DOMAIN_NAME]" at bounding box center [140, 203] width 172 height 39
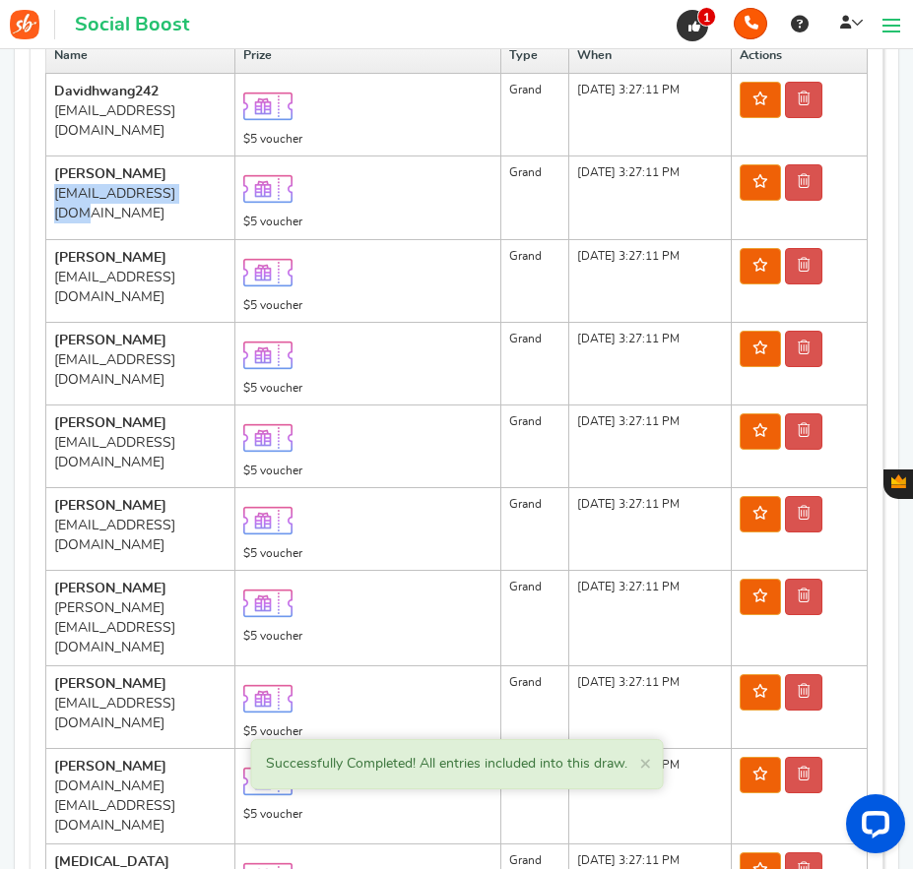
copy div "[EMAIL_ADDRESS][DOMAIN_NAME]"
drag, startPoint x: 57, startPoint y: 273, endPoint x: 220, endPoint y: 273, distance: 162.5
click at [220, 273] on div "[EMAIL_ADDRESS][DOMAIN_NAME]" at bounding box center [140, 287] width 172 height 39
copy div "[EMAIL_ADDRESS][DOMAIN_NAME]"
drag, startPoint x: 55, startPoint y: 357, endPoint x: 235, endPoint y: 352, distance: 180.3
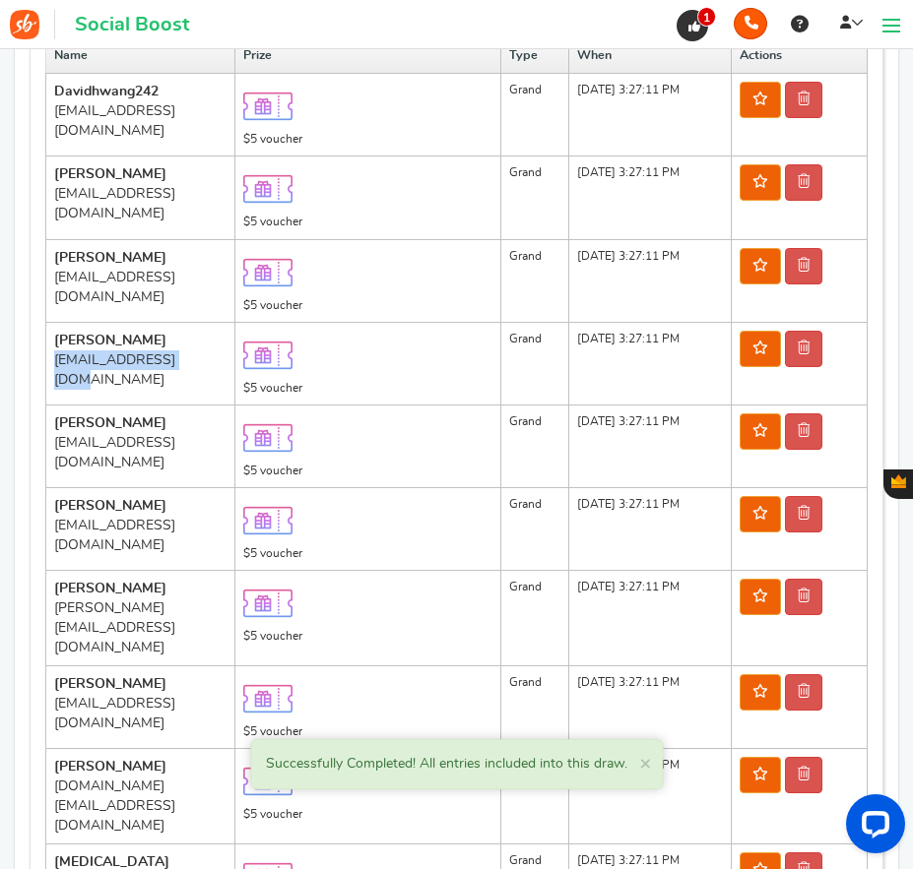
click at [226, 352] on div "[EMAIL_ADDRESS][DOMAIN_NAME]" at bounding box center [140, 370] width 172 height 39
copy div "[EMAIL_ADDRESS][DOMAIN_NAME]"
drag, startPoint x: 55, startPoint y: 440, endPoint x: 239, endPoint y: 441, distance: 184.1
click at [235, 441] on td "[PERSON_NAME] [EMAIL_ADDRESS][DOMAIN_NAME]" at bounding box center [140, 446] width 189 height 83
copy div "[EMAIL_ADDRESS][DOMAIN_NAME]"
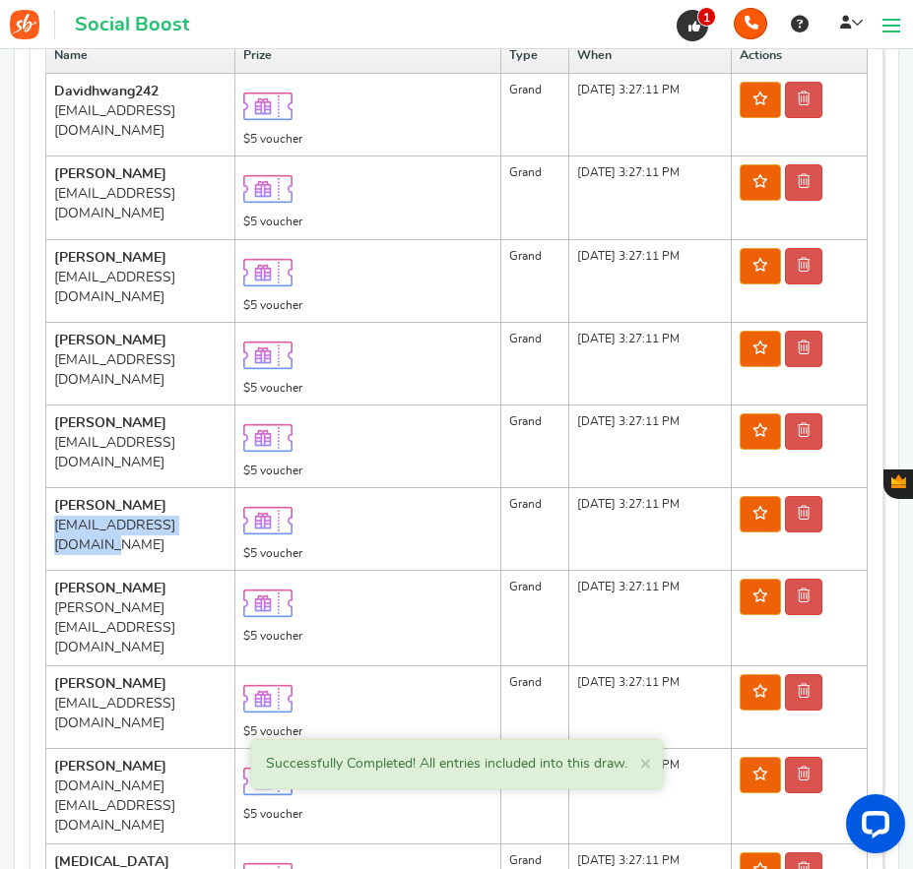
drag, startPoint x: 56, startPoint y: 527, endPoint x: 220, endPoint y: 530, distance: 163.5
click at [220, 530] on div "[EMAIL_ADDRESS][DOMAIN_NAME]" at bounding box center [140, 535] width 172 height 39
copy div "[EMAIL_ADDRESS][DOMAIN_NAME]"
drag, startPoint x: 54, startPoint y: 607, endPoint x: 205, endPoint y: 609, distance: 150.7
click at [205, 609] on div "[PERSON_NAME][EMAIL_ADDRESS][DOMAIN_NAME]" at bounding box center [140, 628] width 172 height 59
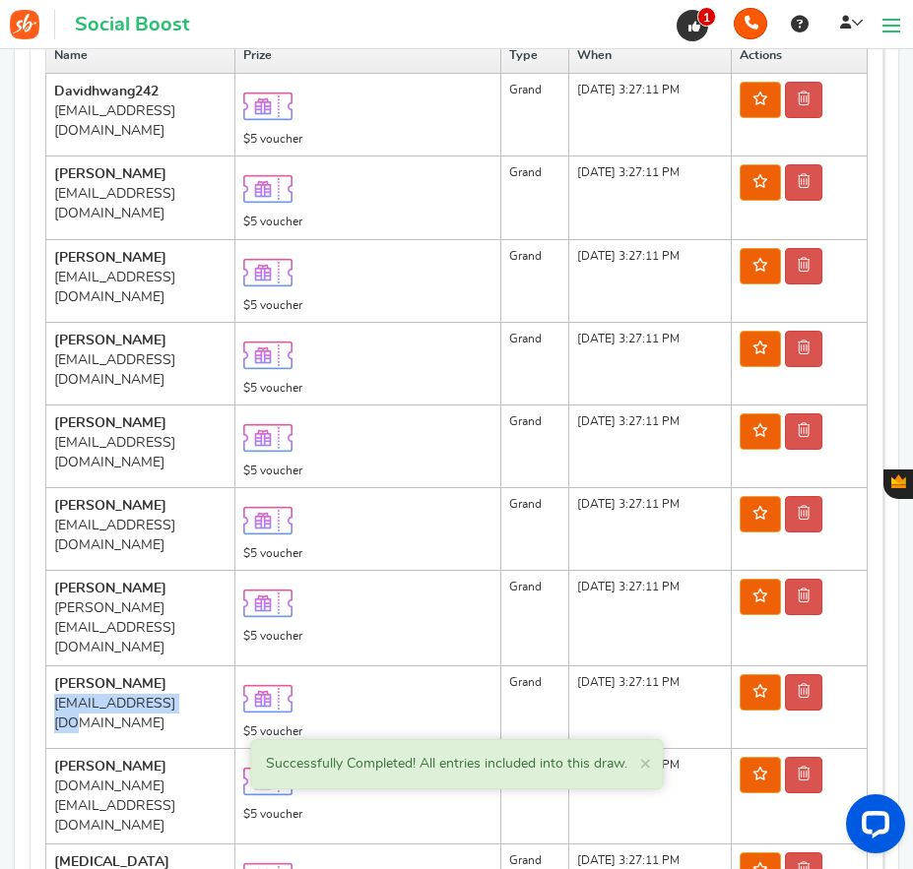
drag, startPoint x: 54, startPoint y: 691, endPoint x: 190, endPoint y: 685, distance: 136.0
click at [190, 694] on div "[EMAIL_ADDRESS][DOMAIN_NAME]" at bounding box center [140, 713] width 172 height 39
drag, startPoint x: 56, startPoint y: 777, endPoint x: 231, endPoint y: 778, distance: 175.3
click at [226, 778] on div "[DOMAIN_NAME][EMAIL_ADDRESS][DOMAIN_NAME]" at bounding box center [140, 806] width 172 height 59
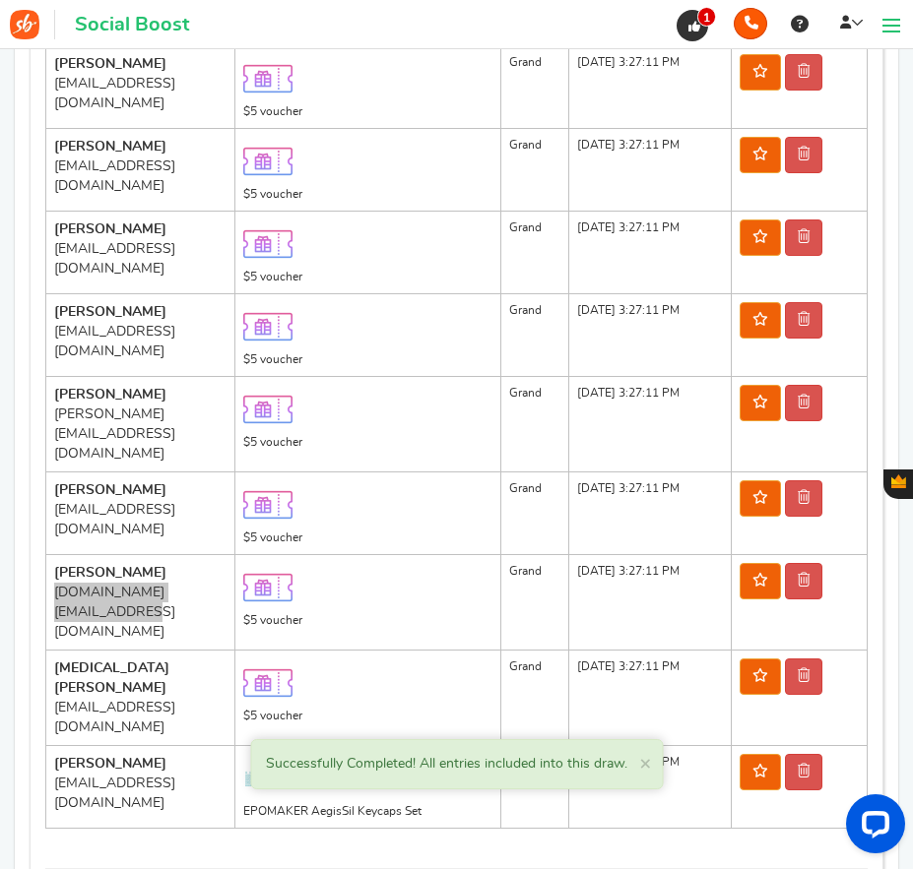
scroll to position [591, 0]
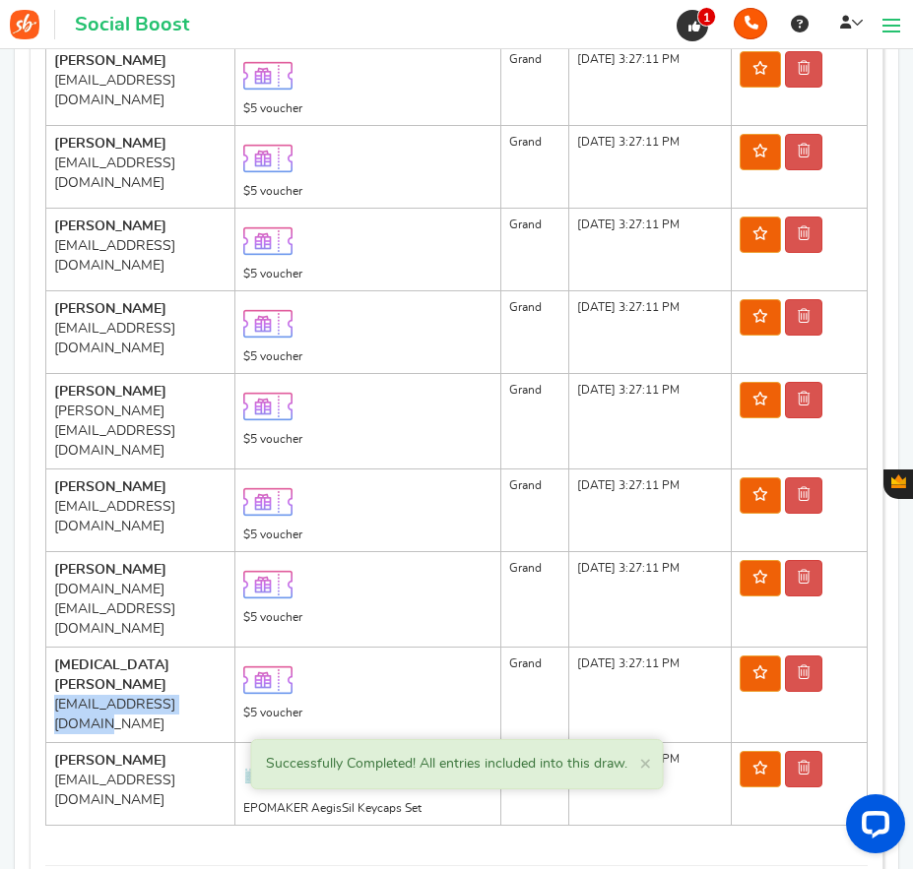
drag, startPoint x: 55, startPoint y: 662, endPoint x: 225, endPoint y: 661, distance: 170.3
click at [225, 695] on div "[EMAIL_ADDRESS][DOMAIN_NAME]" at bounding box center [140, 714] width 172 height 39
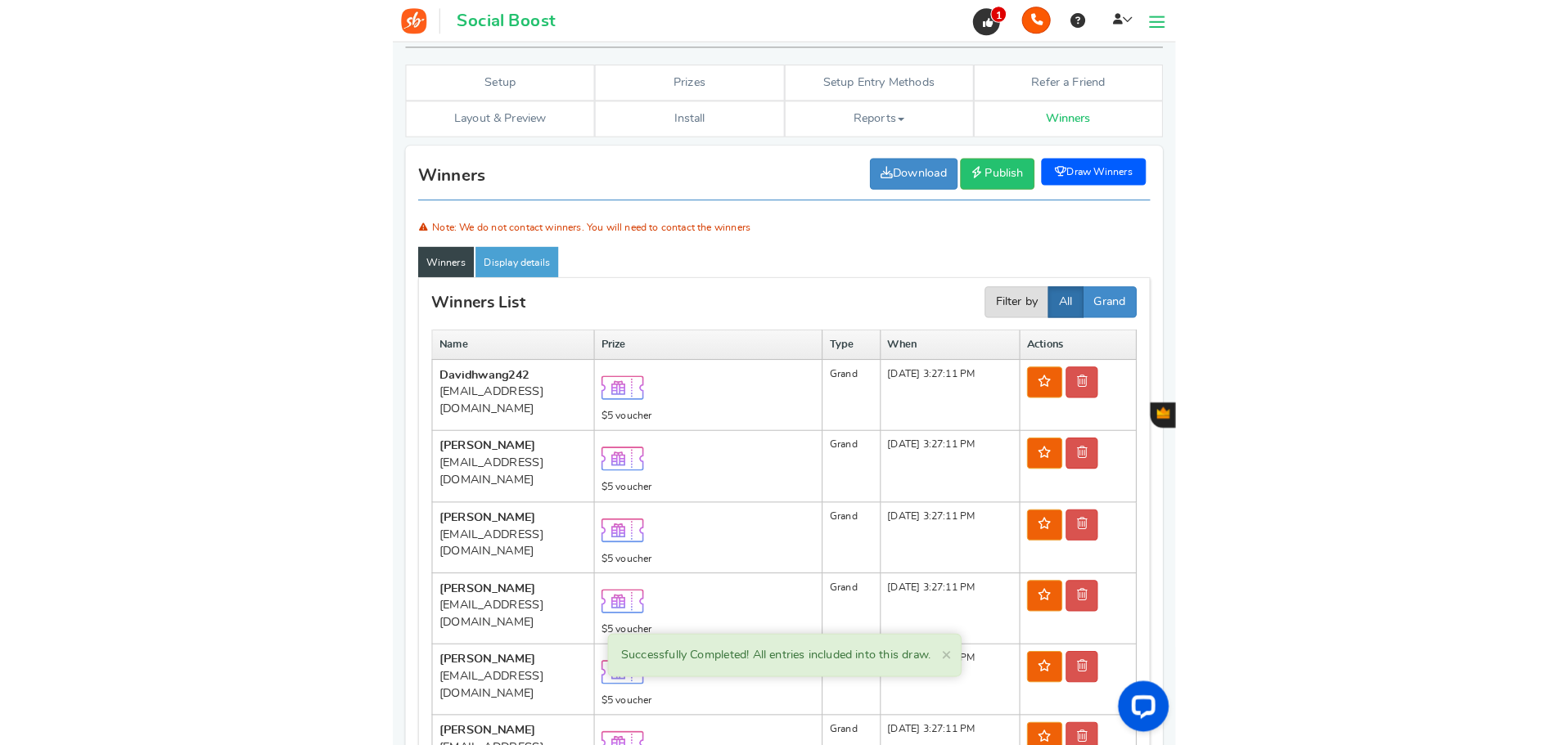
scroll to position [0, 0]
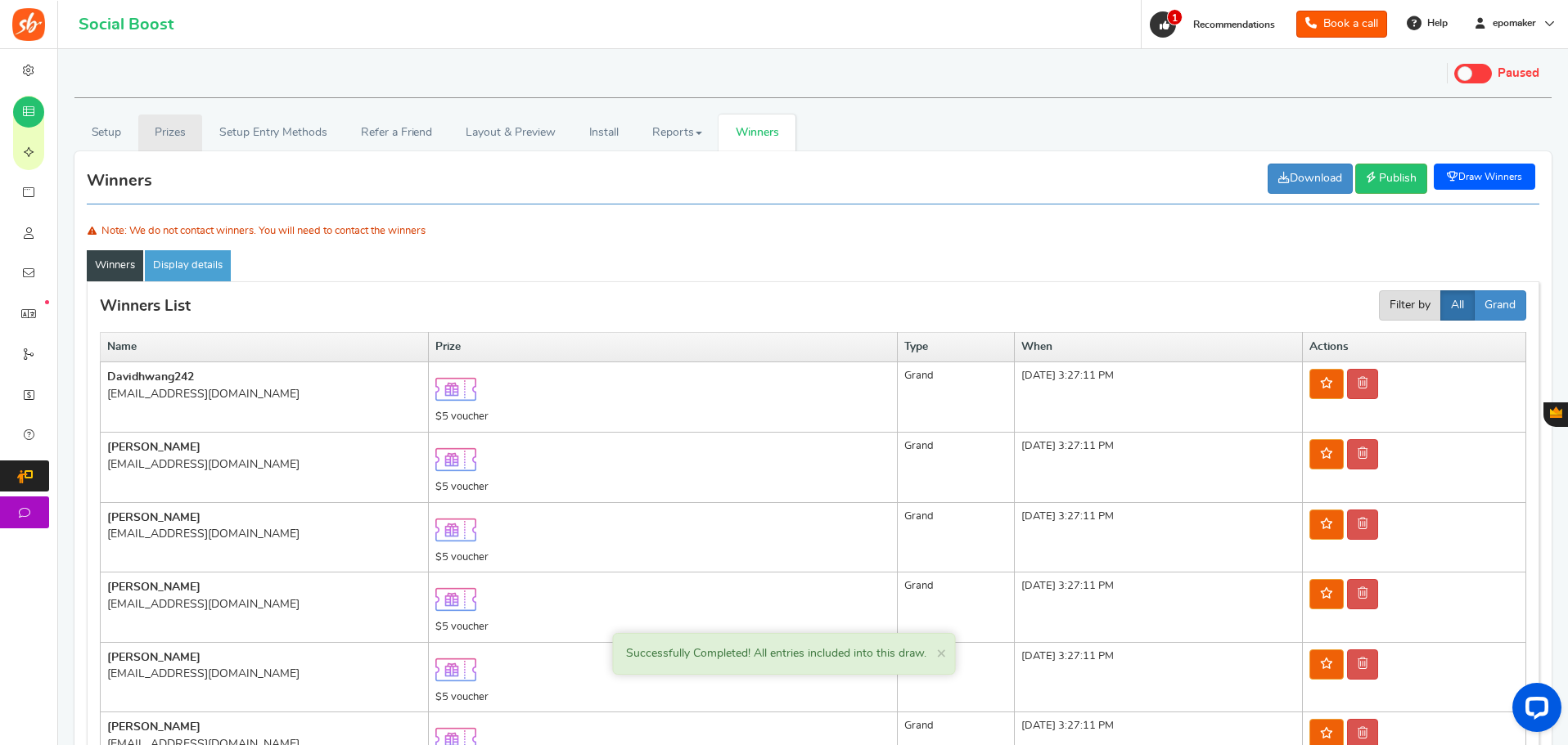
click at [153, 130] on link "Prizes" at bounding box center [170, 133] width 65 height 37
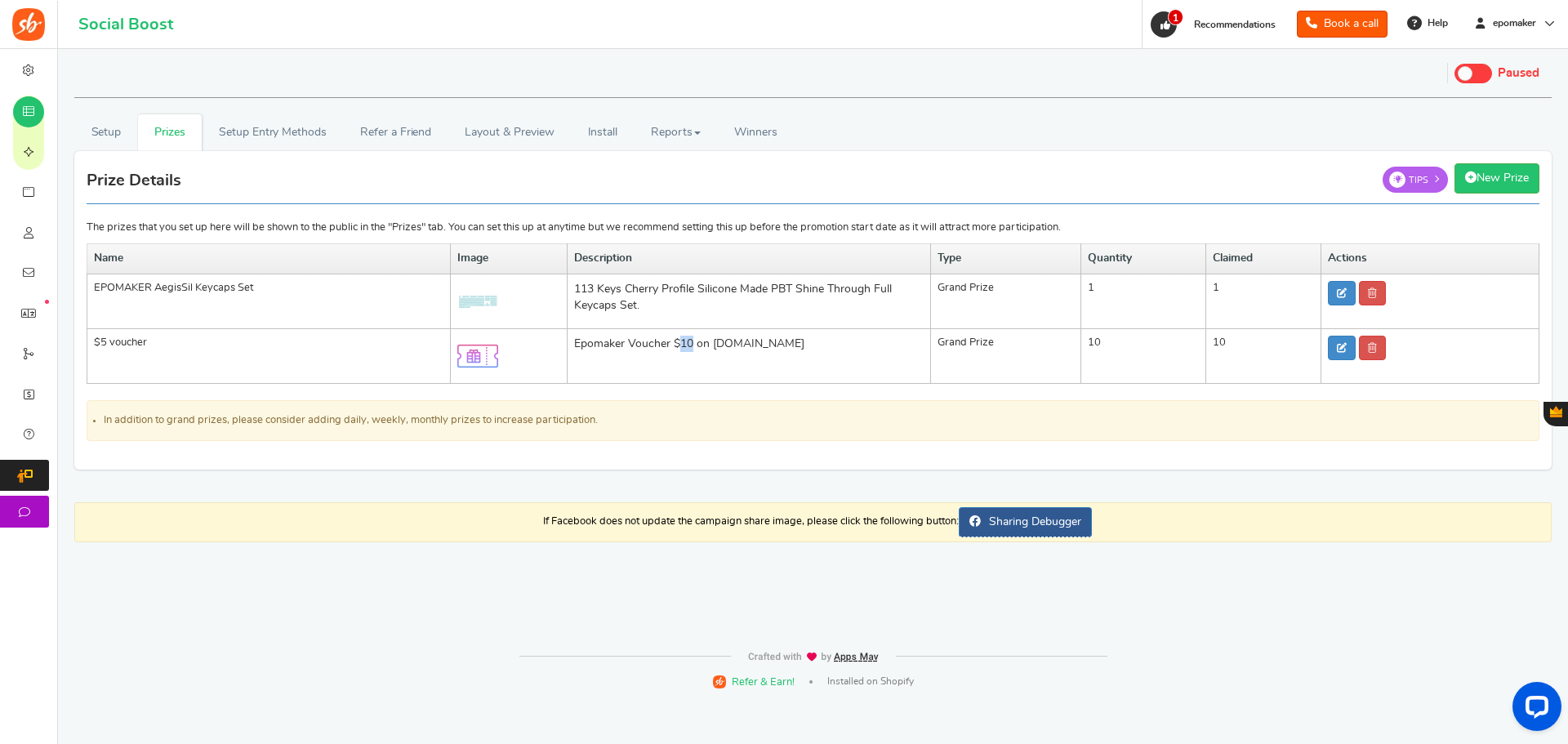
drag, startPoint x: 682, startPoint y: 344, endPoint x: 691, endPoint y: 343, distance: 9.1
click at [691, 343] on p "Epomaker Voucher $10 on [DOMAIN_NAME]" at bounding box center [748, 344] width 349 height 17
click at [106, 133] on link "Setup" at bounding box center [106, 133] width 64 height 36
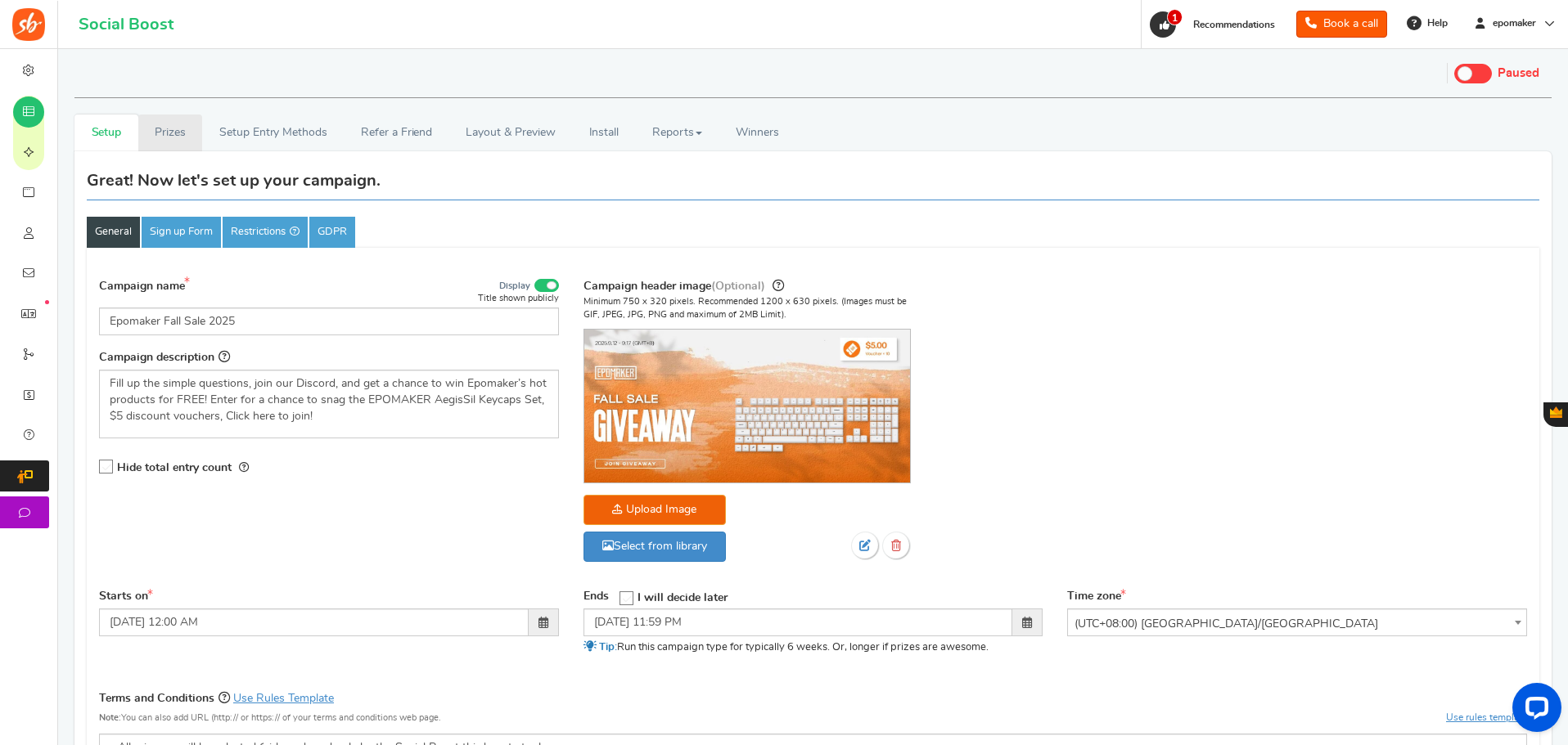
click at [169, 132] on link "Prizes" at bounding box center [170, 133] width 65 height 37
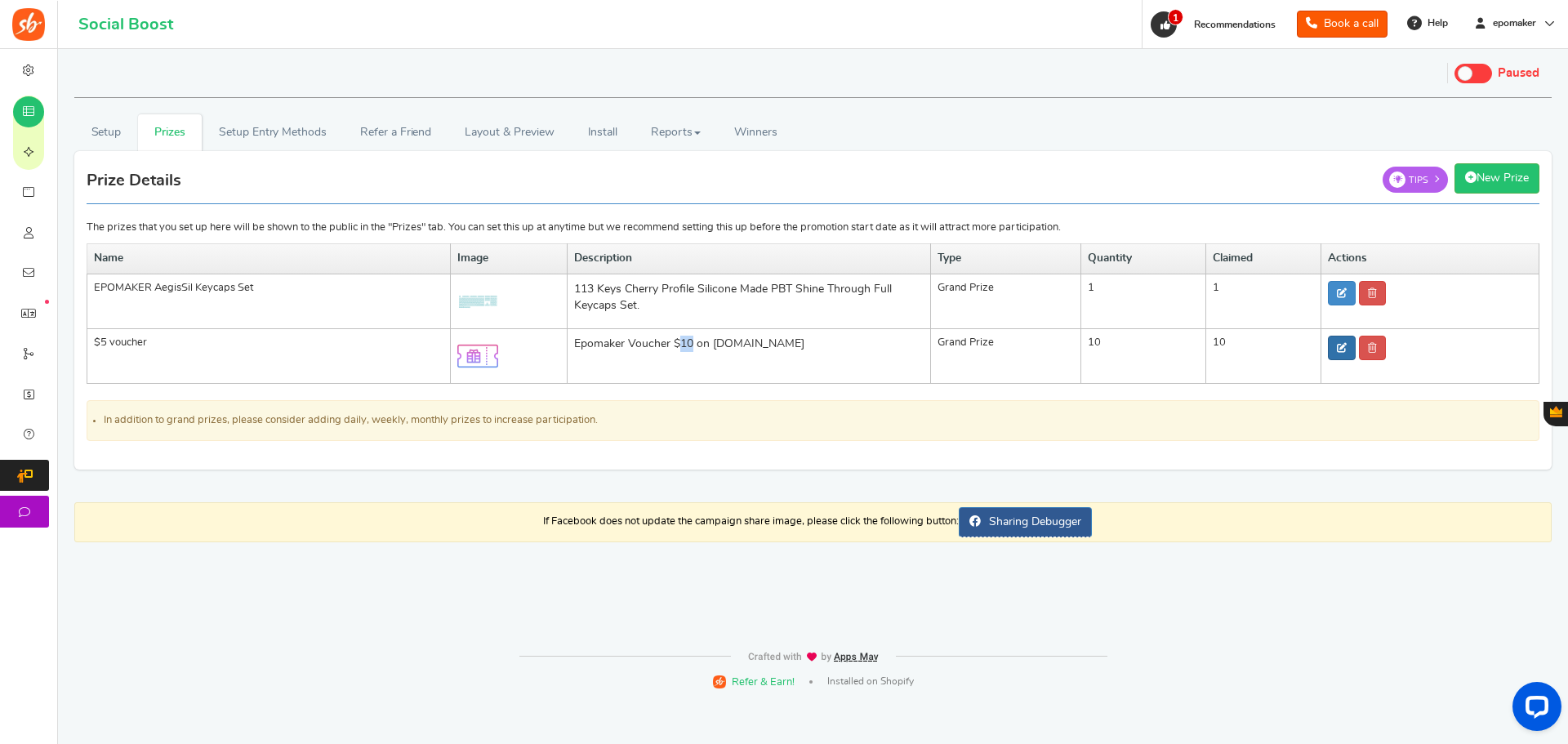
click at [1340, 345] on icon at bounding box center [1342, 348] width 10 height 10
type input "$5 voucher"
type input "10"
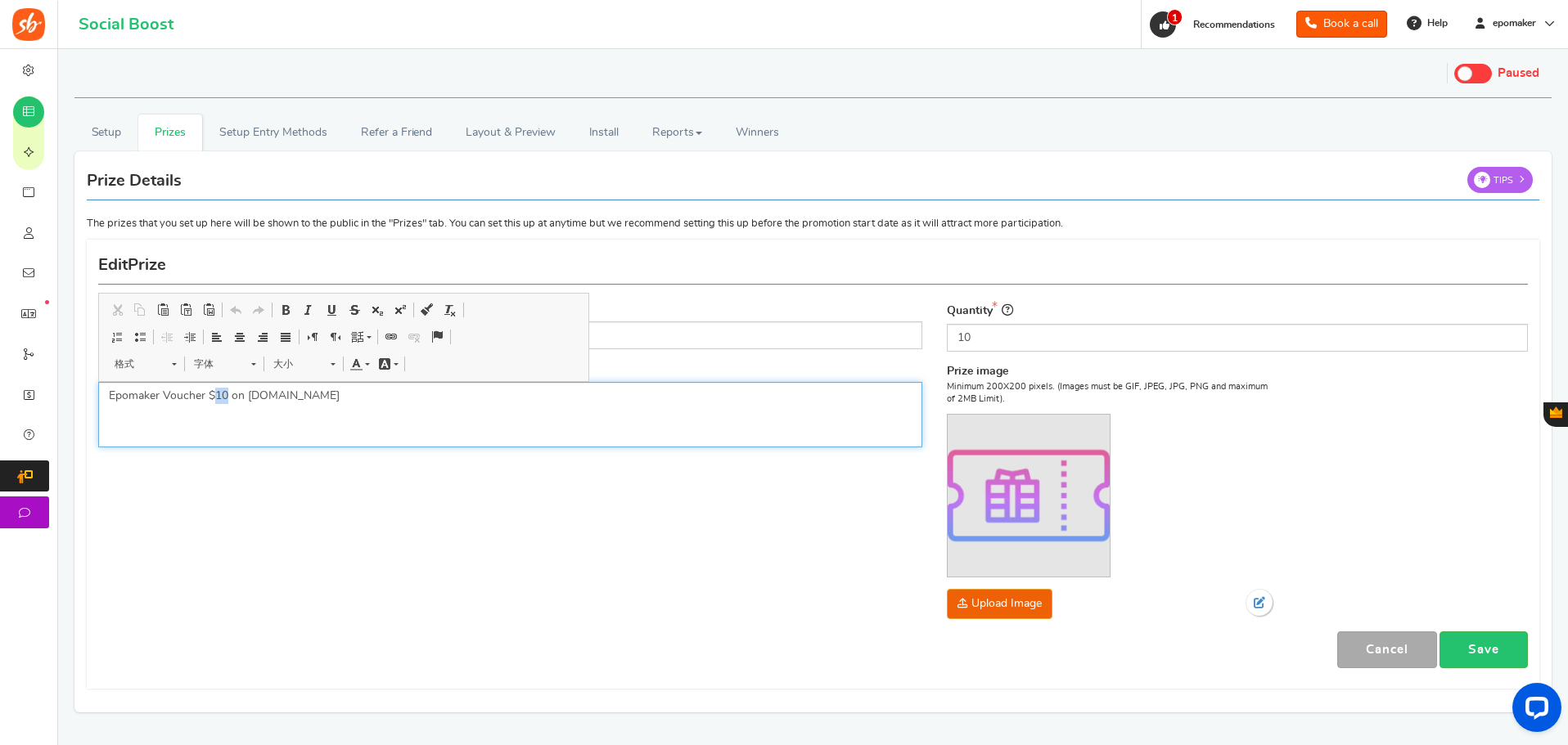
drag, startPoint x: 216, startPoint y: 395, endPoint x: 226, endPoint y: 394, distance: 10.0
click at [226, 394] on p "Epomaker Voucher $10 on [DOMAIN_NAME]" at bounding box center [510, 396] width 803 height 17
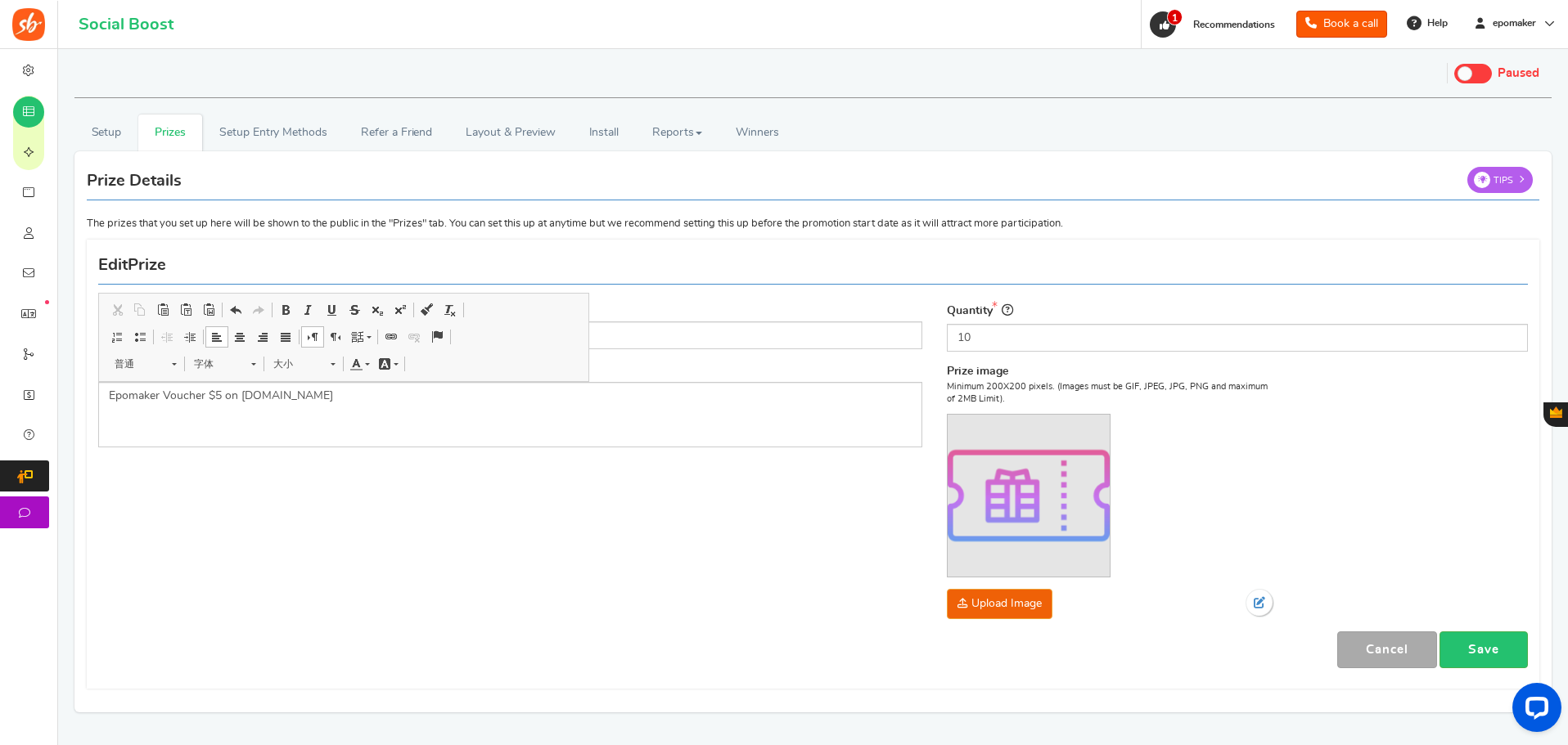
click at [488, 540] on div "Name $5 voucher Description (Optional) Epomaker Voucher $5 on [DOMAIN_NAME] Typ…" at bounding box center [813, 463] width 1454 height 432
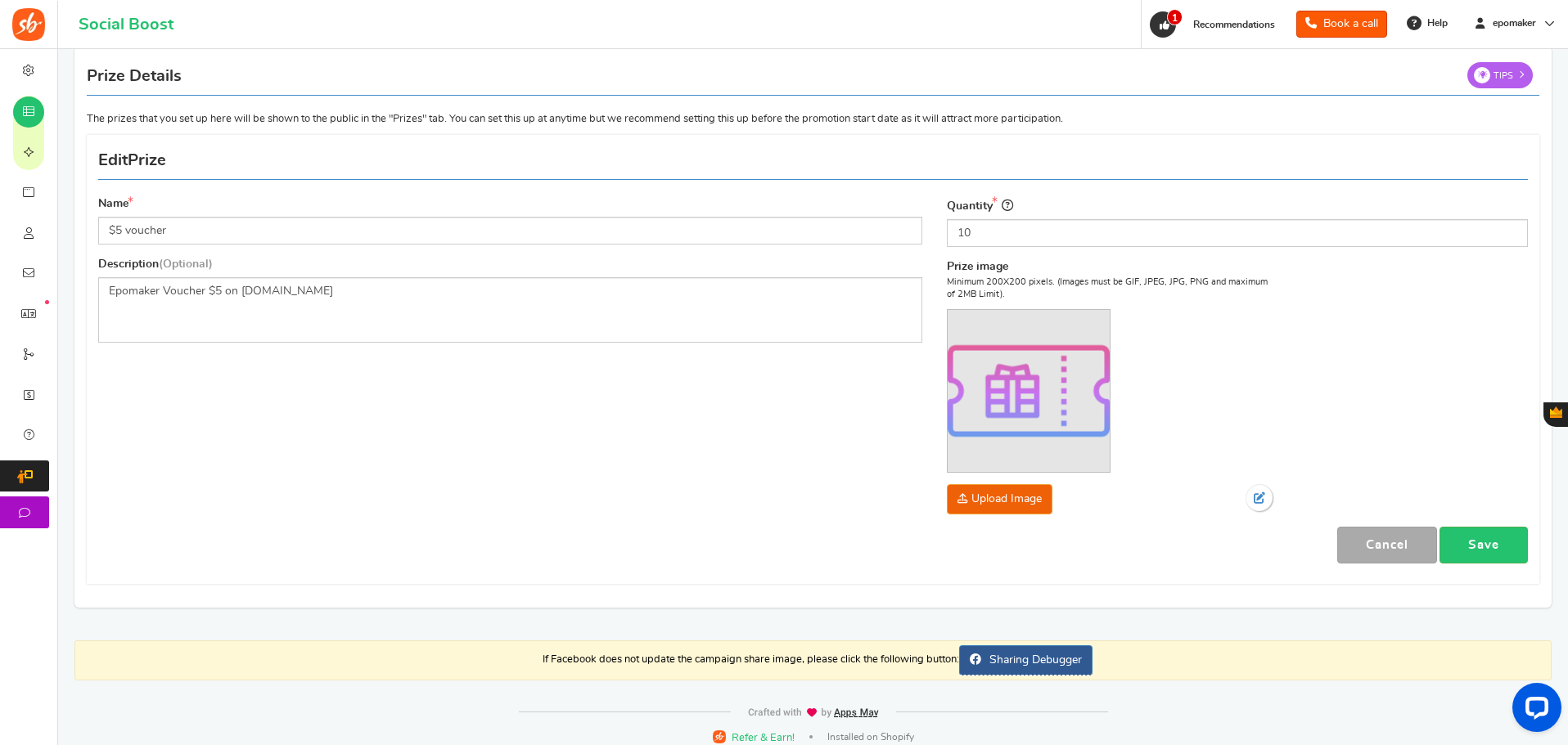
scroll to position [118, 0]
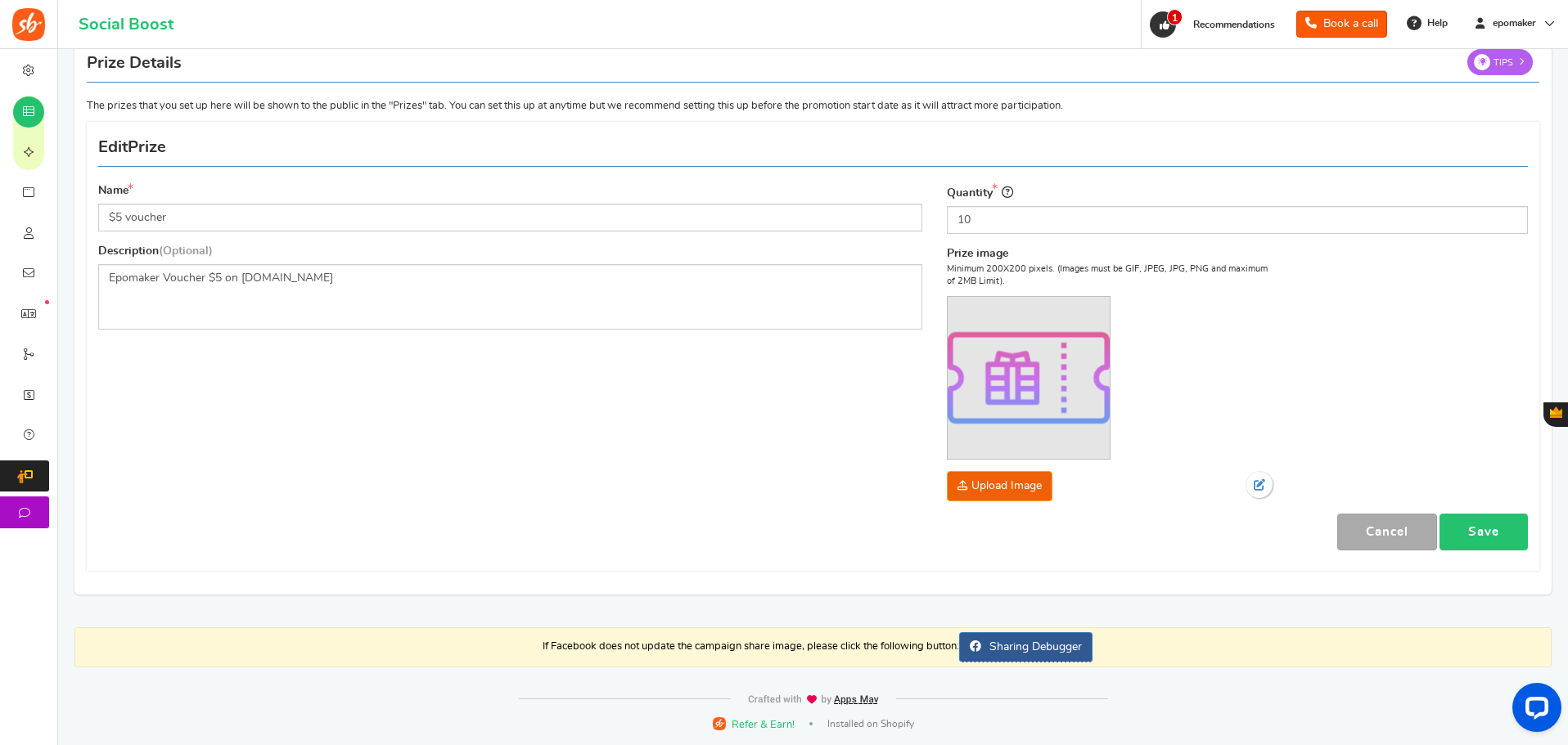
click at [1486, 527] on link "Save" at bounding box center [1483, 532] width 88 height 37
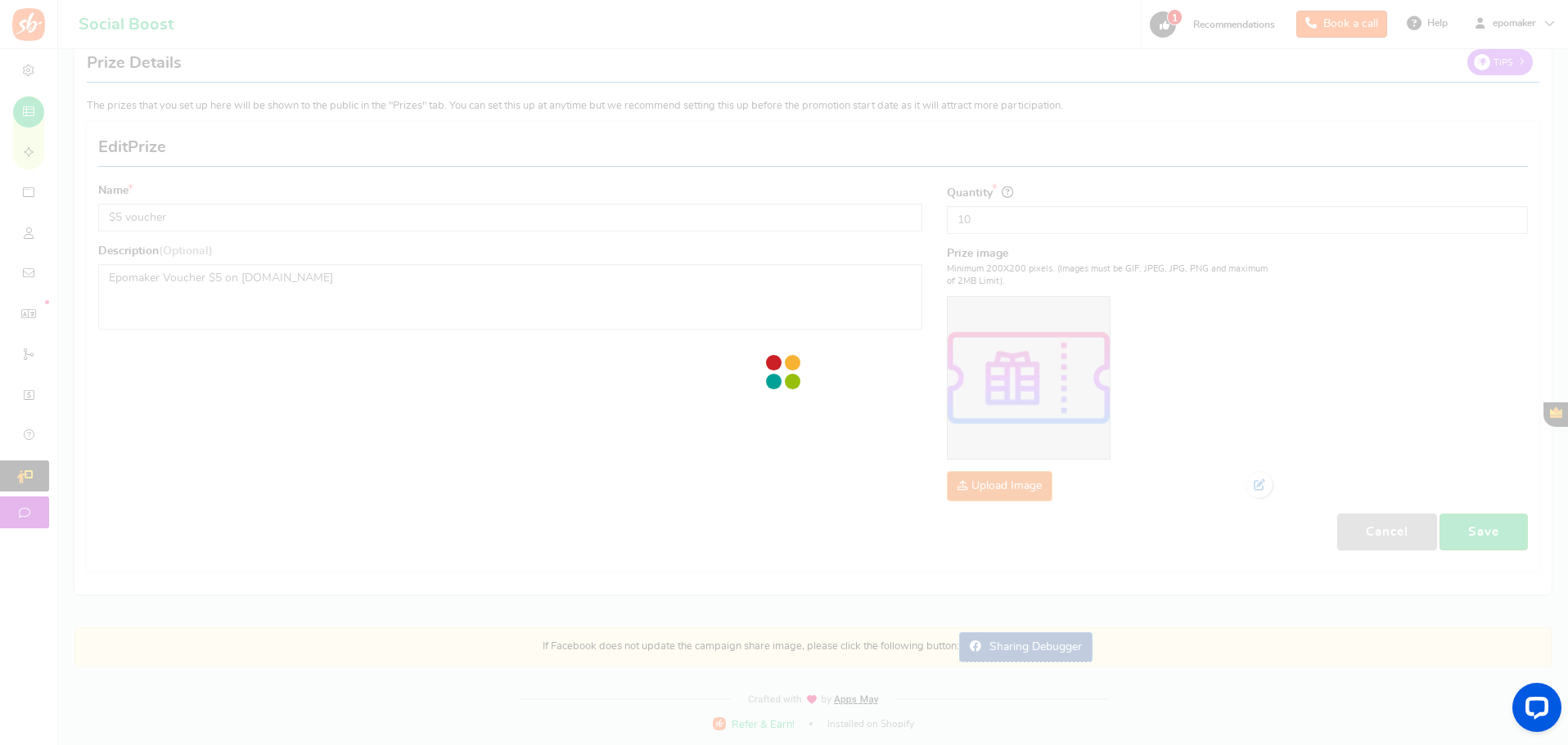
scroll to position [0, 0]
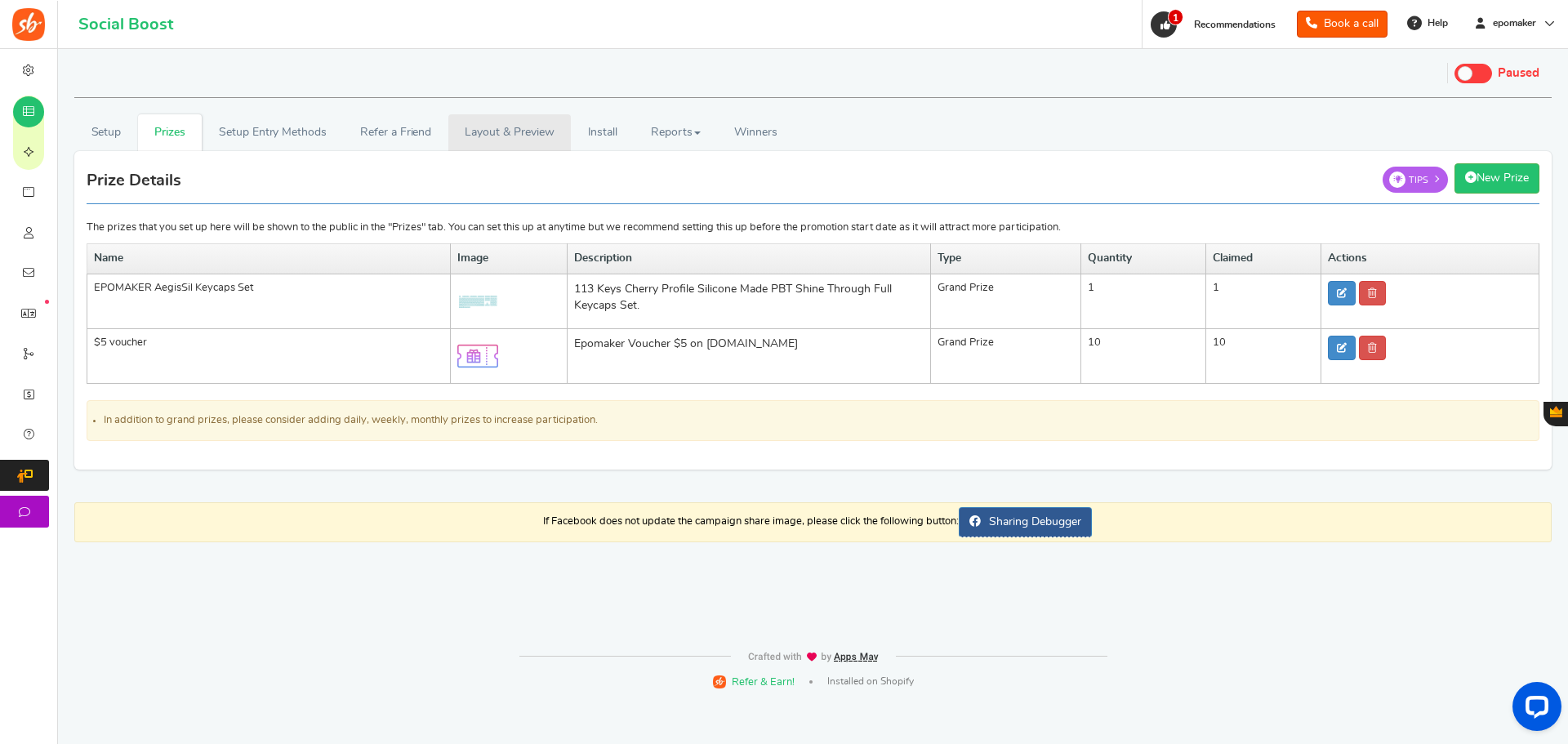
click at [504, 133] on link "Layout & Preview" at bounding box center [510, 133] width 123 height 36
